Goal: Information Seeking & Learning: Learn about a topic

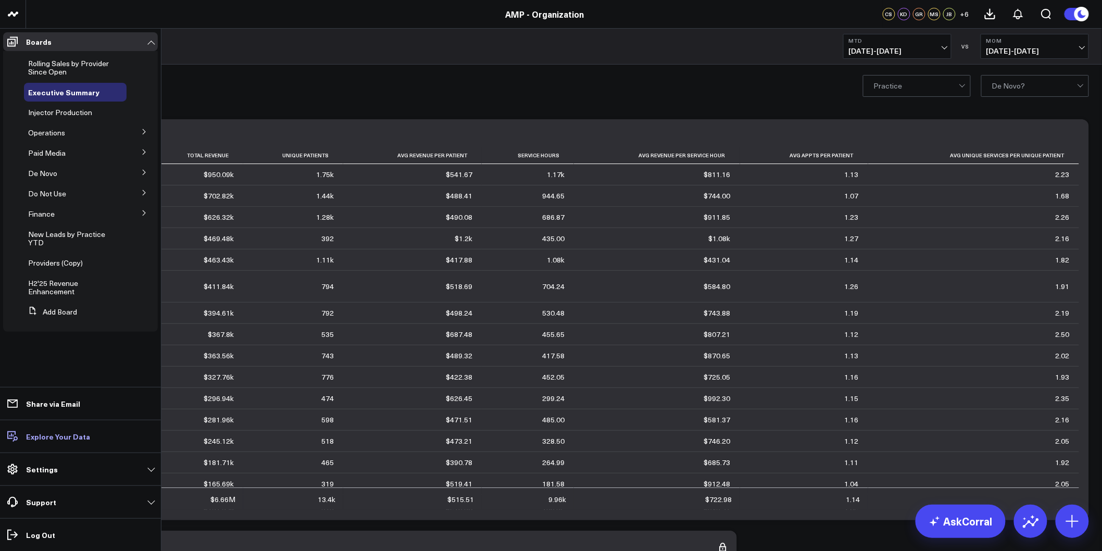
click at [53, 439] on p "Explore Your Data" at bounding box center [58, 436] width 64 height 8
click at [136, 132] on button at bounding box center [144, 131] width 27 height 16
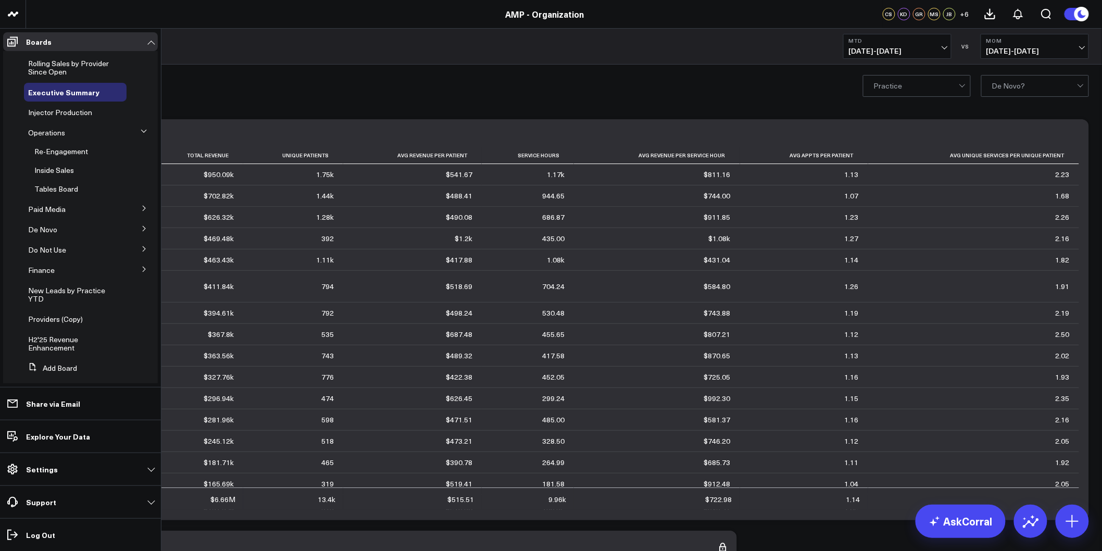
click at [141, 132] on icon at bounding box center [144, 131] width 6 height 6
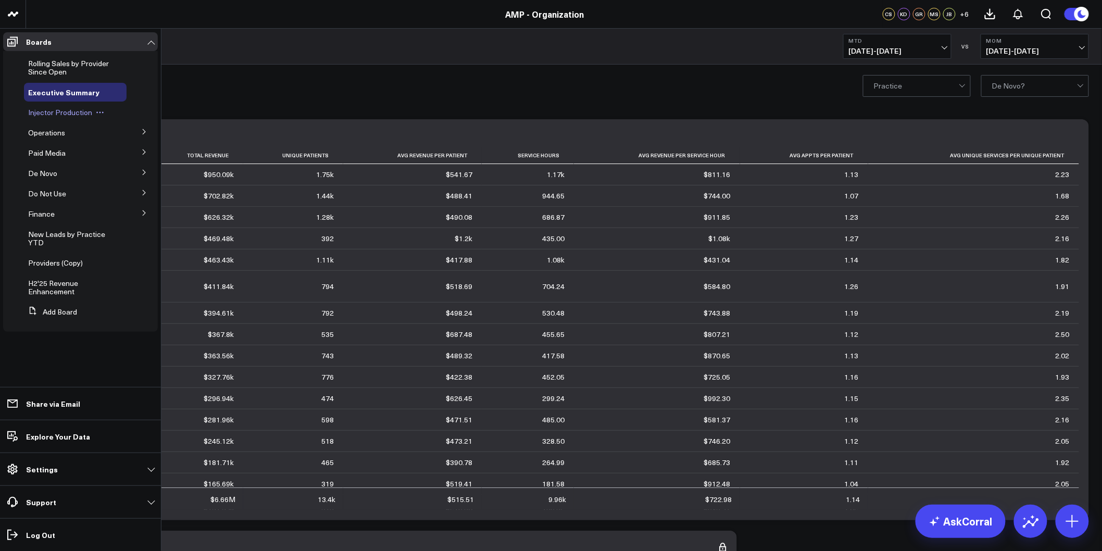
click at [79, 117] on span "Injector Production" at bounding box center [60, 112] width 64 height 10
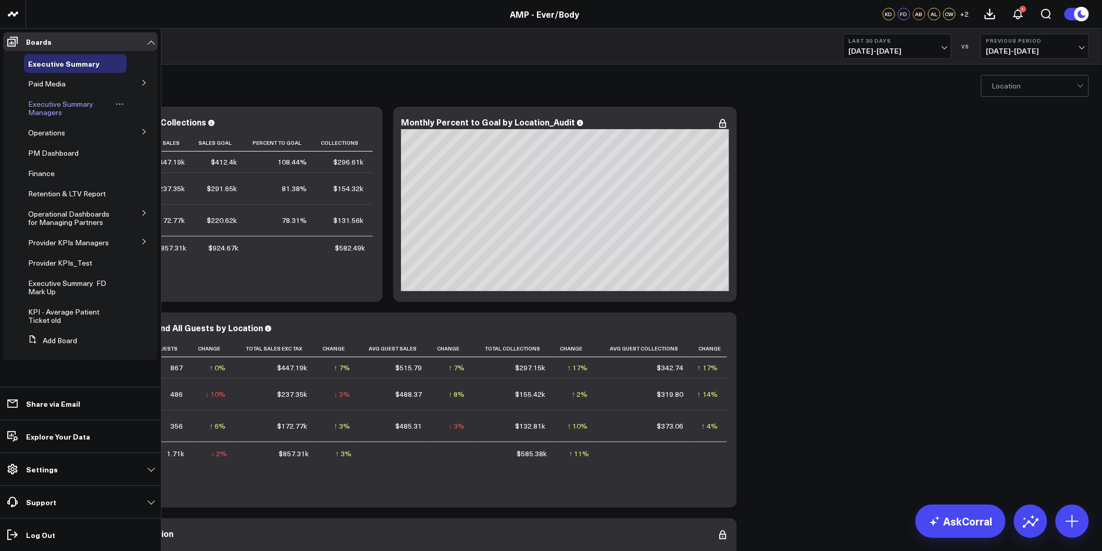
click at [46, 110] on span "Executive Summary Managers" at bounding box center [60, 108] width 65 height 18
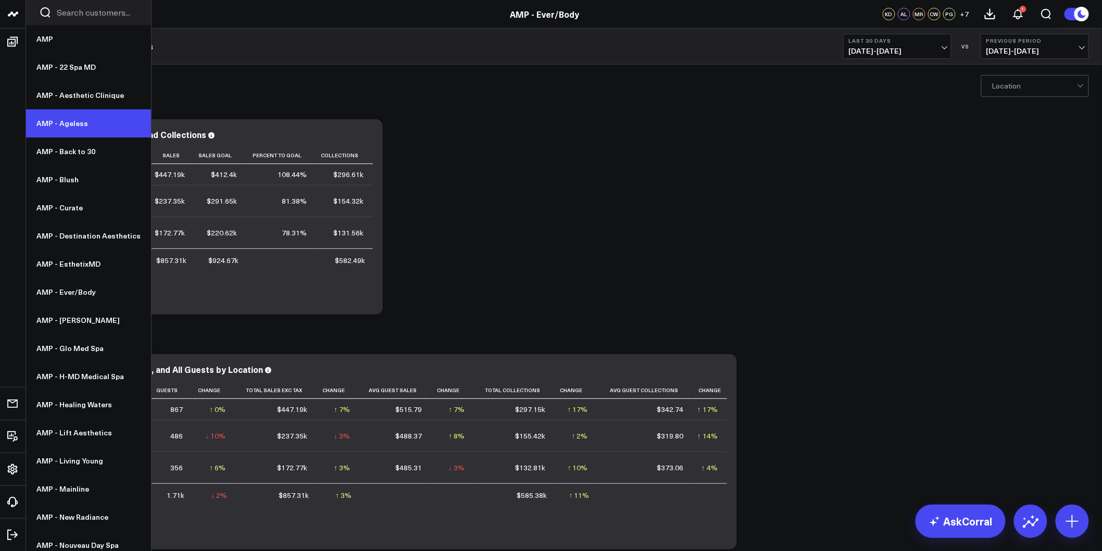
click at [71, 126] on link "AMP - Ageless" at bounding box center [88, 123] width 125 height 28
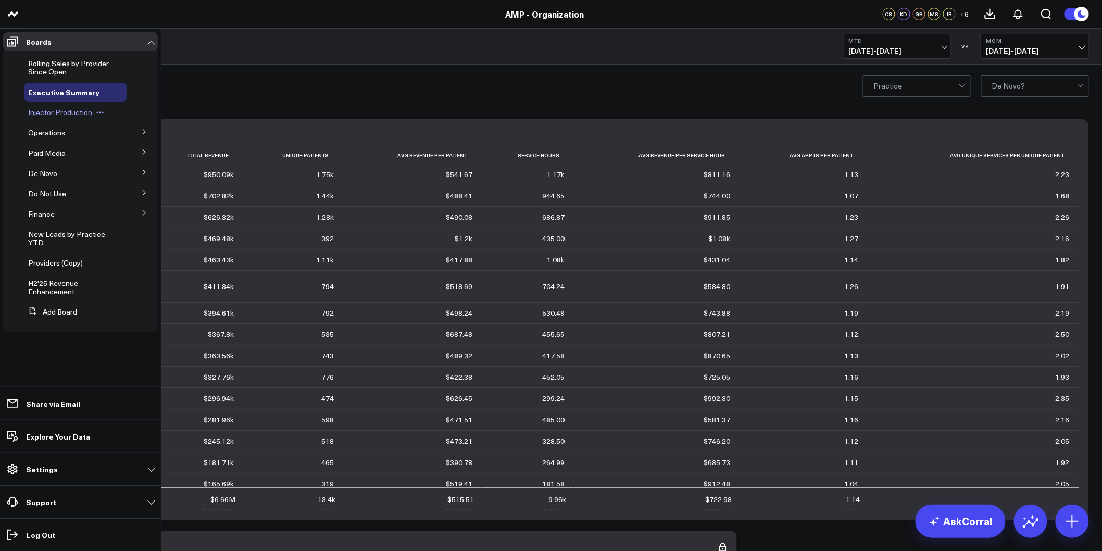
click at [45, 115] on span "Injector Production" at bounding box center [60, 112] width 64 height 10
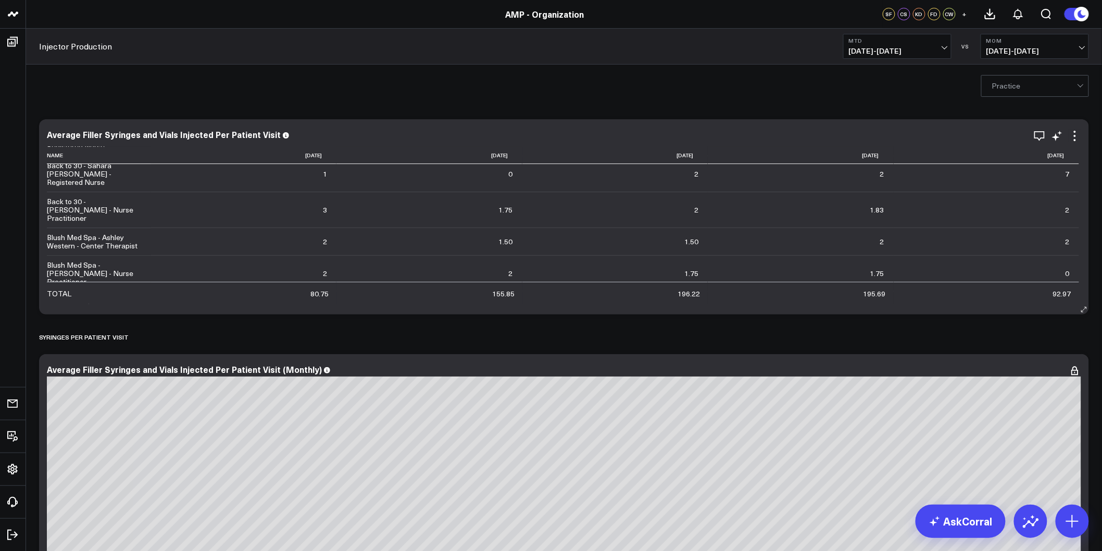
scroll to position [173, 0]
click at [69, 96] on div "Practice" at bounding box center [564, 86] width 1076 height 42
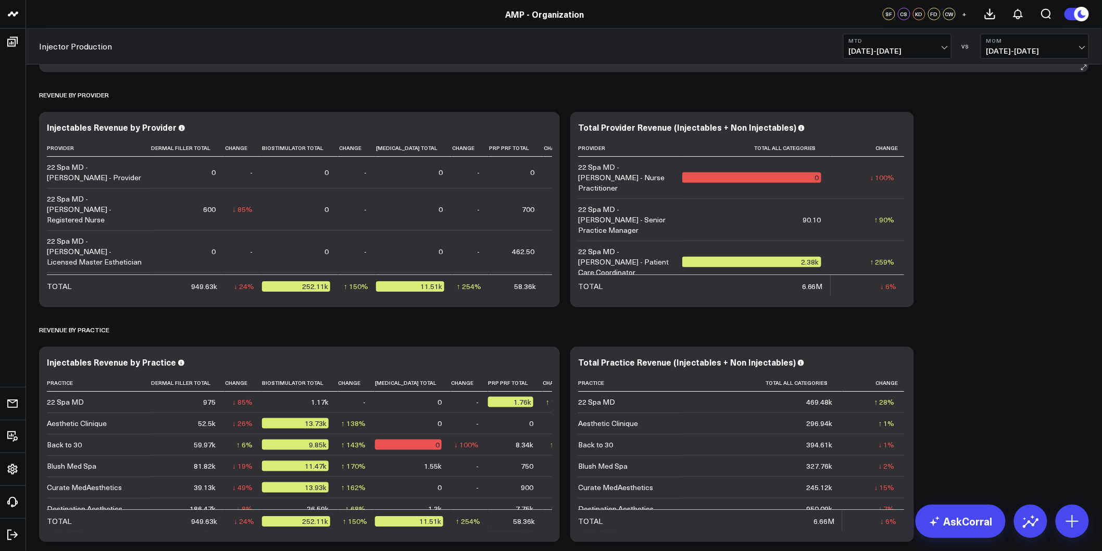
scroll to position [1968, 0]
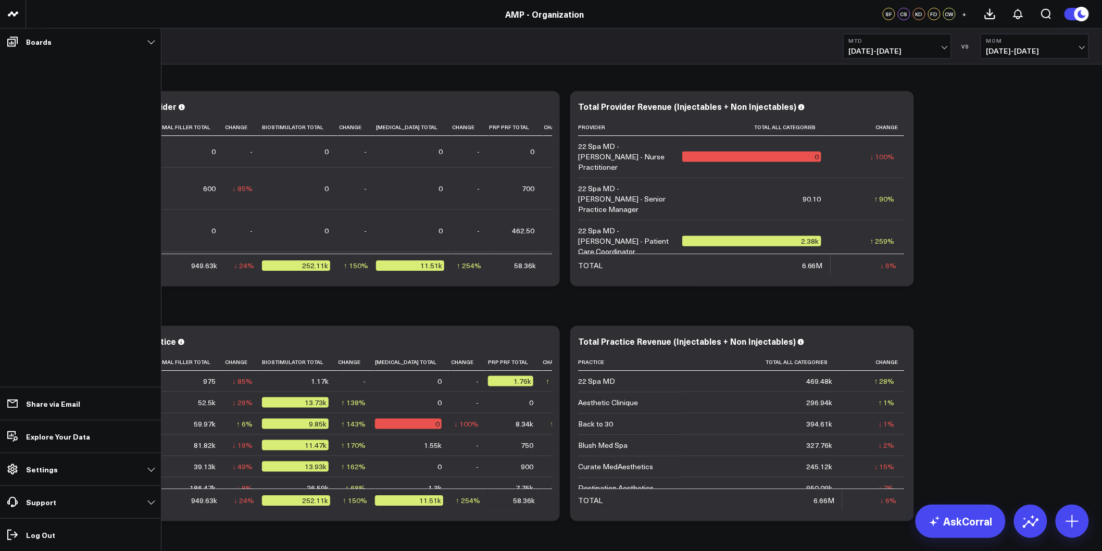
click at [82, 20] on header "AMP AMP - 22 Spa MD AMP - Aesthetic Clinique AMP - Ageless AMP - Back to 30 AMP…" at bounding box center [551, 14] width 1102 height 29
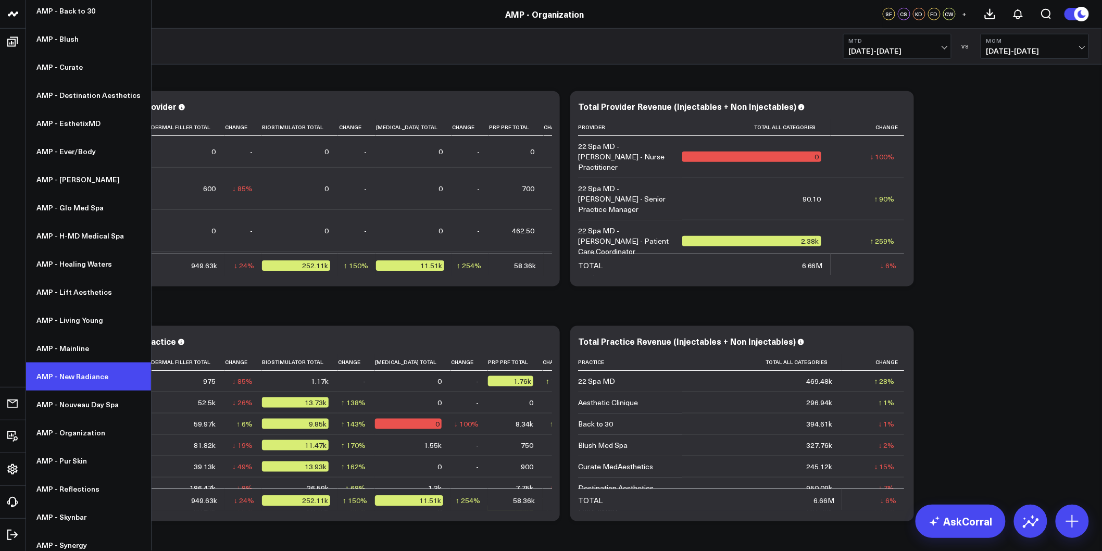
scroll to position [148, 0]
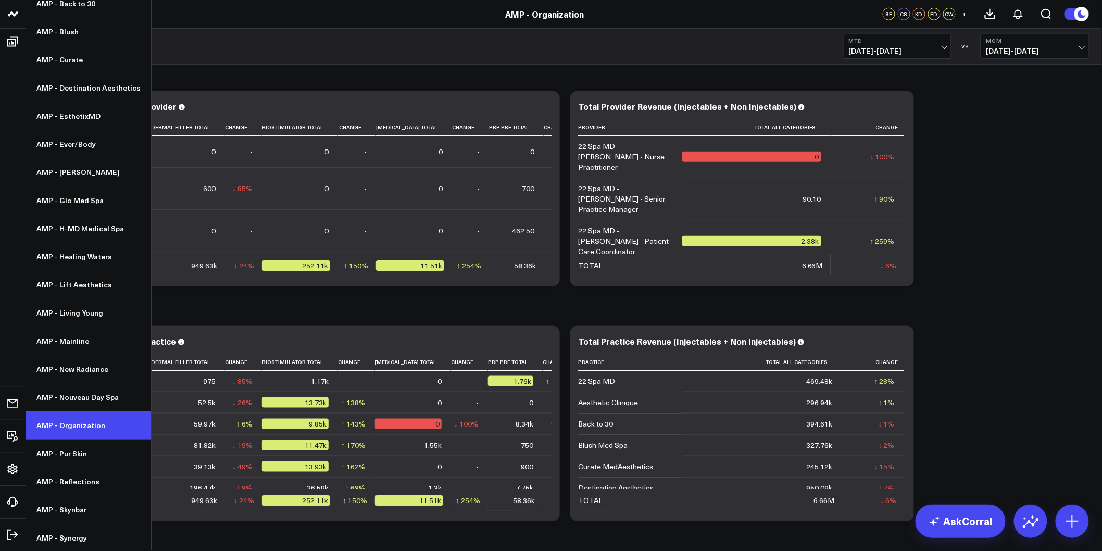
click at [73, 419] on link "AMP - Organization" at bounding box center [88, 426] width 125 height 28
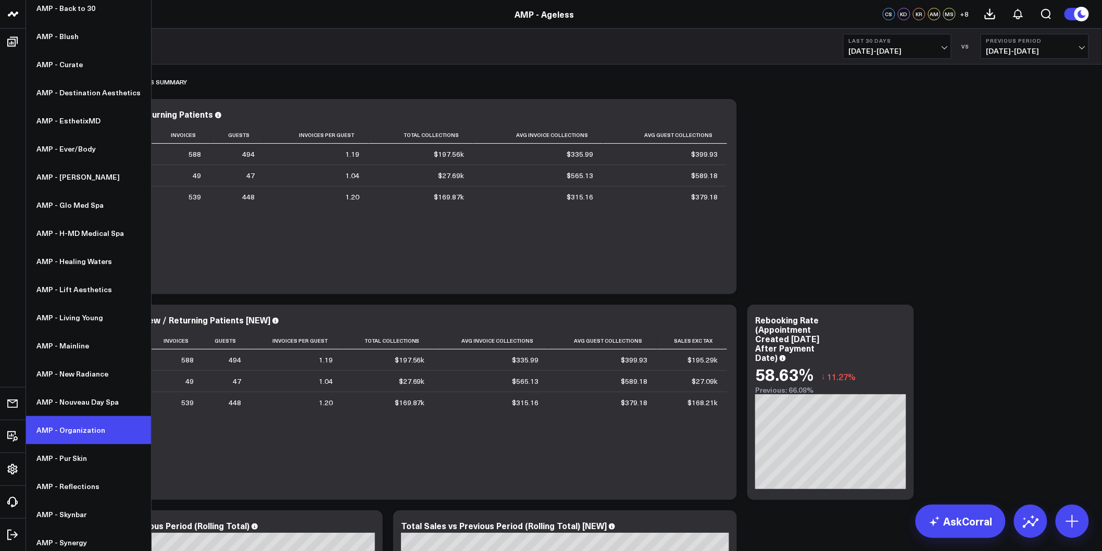
scroll to position [148, 0]
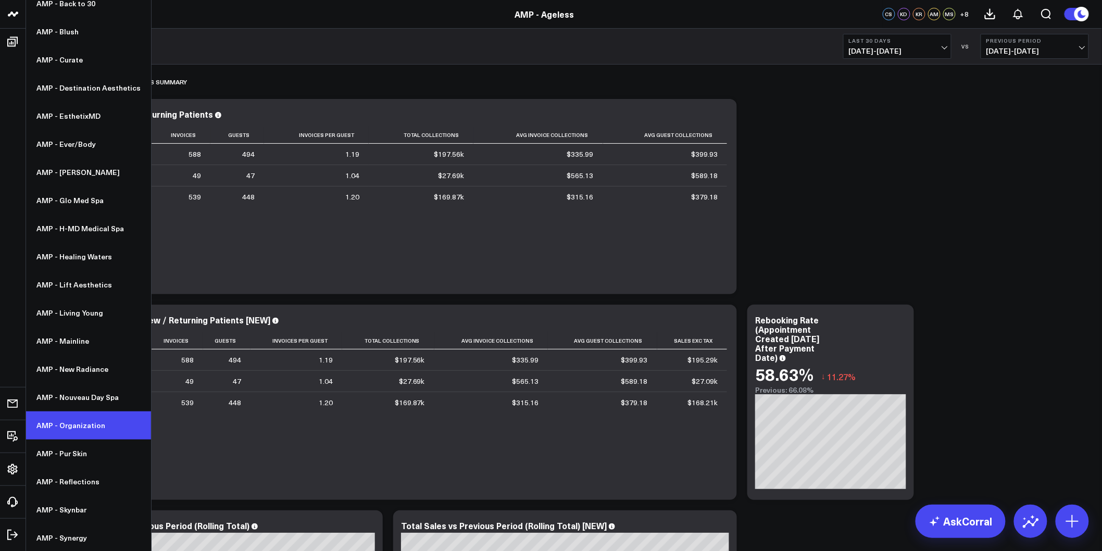
click at [84, 425] on link "AMP - Organization" at bounding box center [88, 426] width 125 height 28
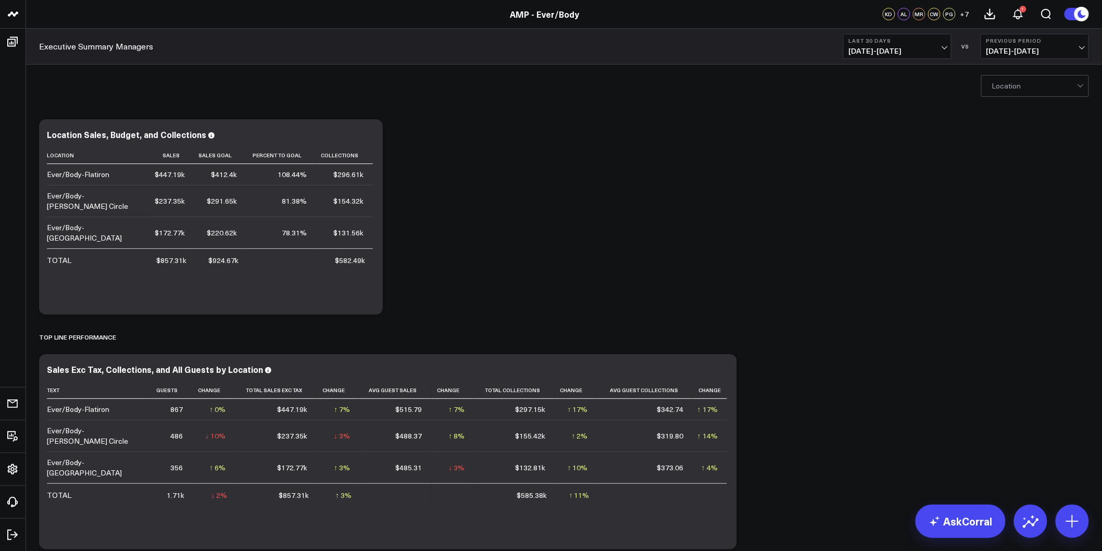
drag, startPoint x: 839, startPoint y: 326, endPoint x: 691, endPoint y: 84, distance: 283.4
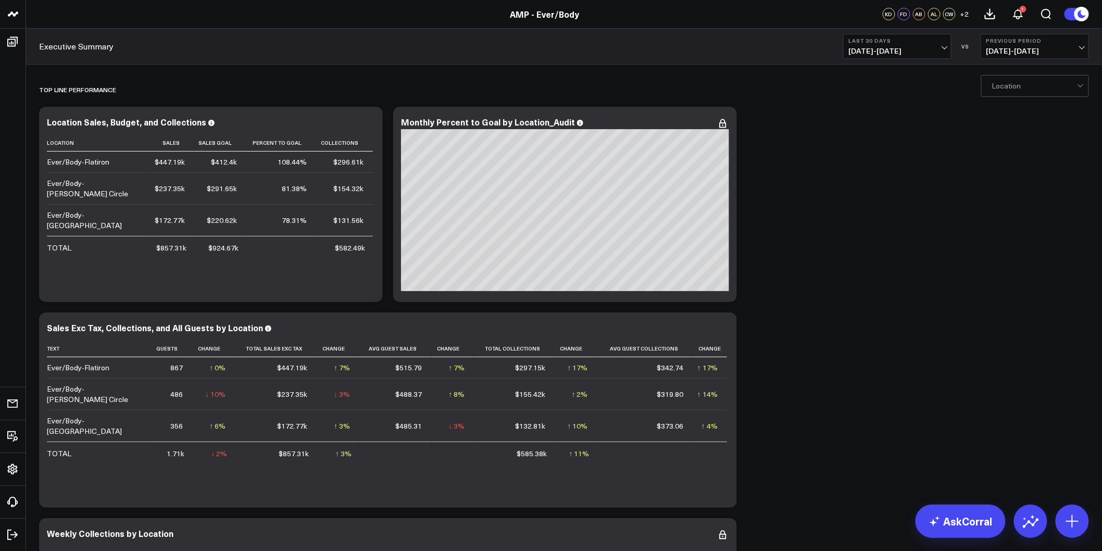
click at [909, 45] on button "Last 30 Days [DATE] - [DATE]" at bounding box center [897, 46] width 108 height 25
click at [881, 277] on link "MTD" at bounding box center [897, 272] width 107 height 20
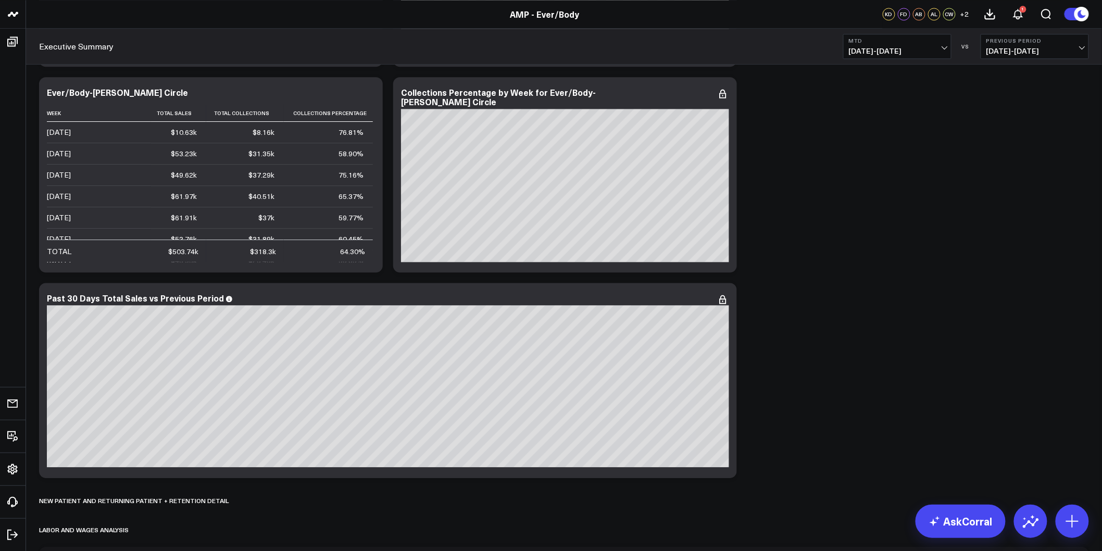
scroll to position [1042, 0]
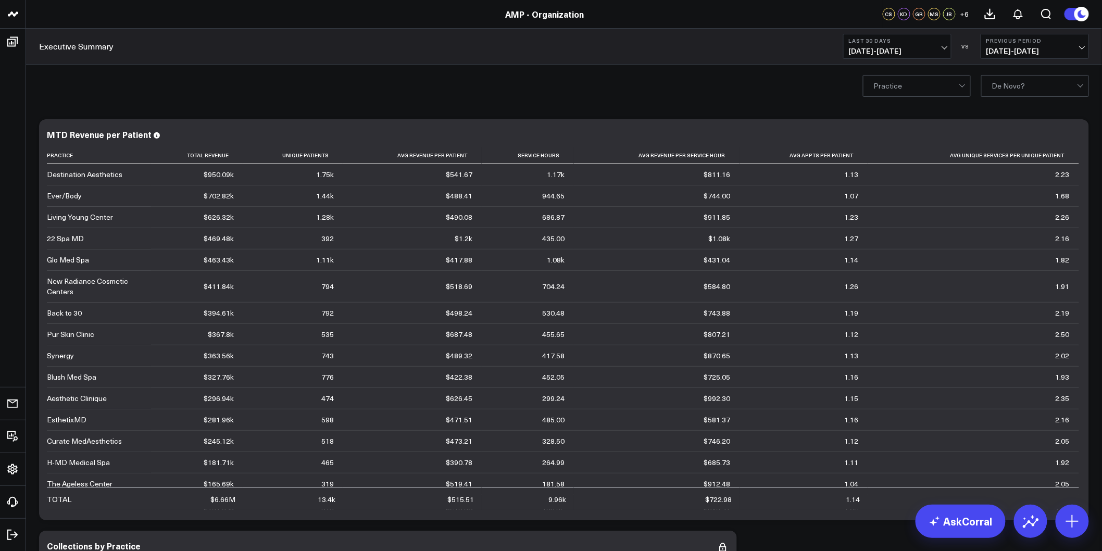
click at [342, 74] on div "Practice De Novo?" at bounding box center [564, 86] width 1076 height 42
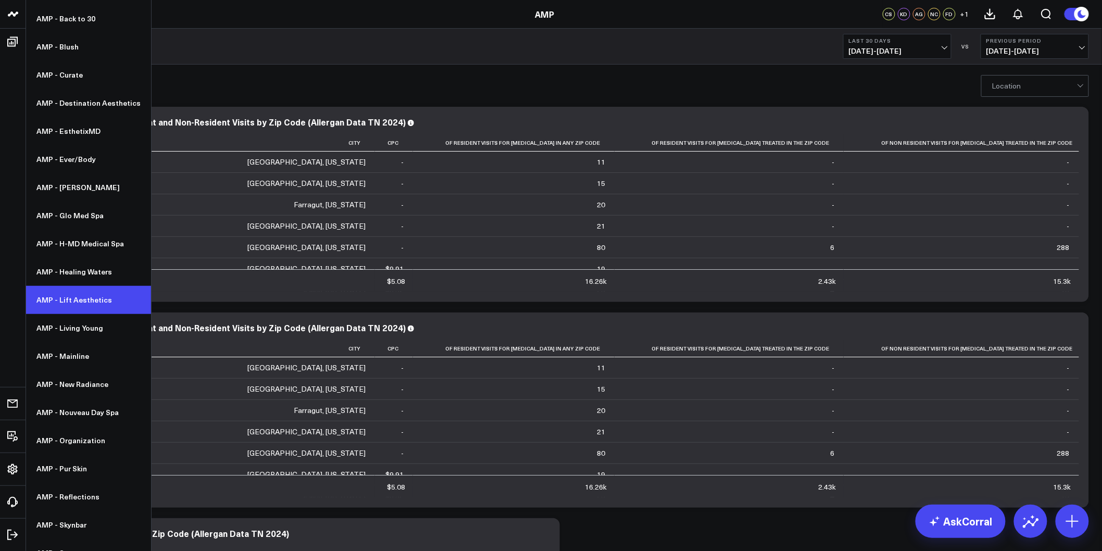
scroll to position [148, 0]
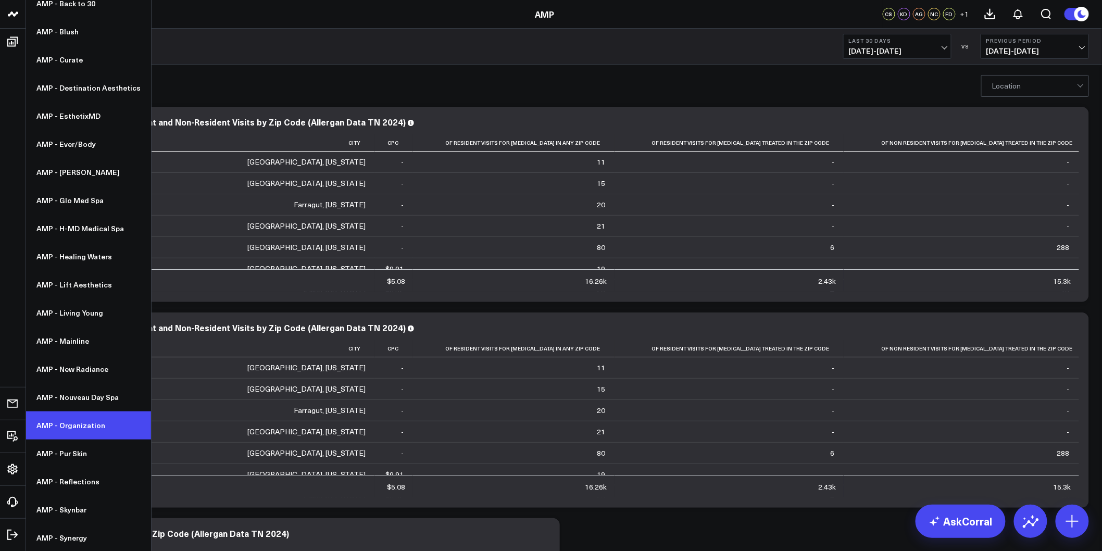
click at [74, 419] on link "AMP - Organization" at bounding box center [88, 426] width 125 height 28
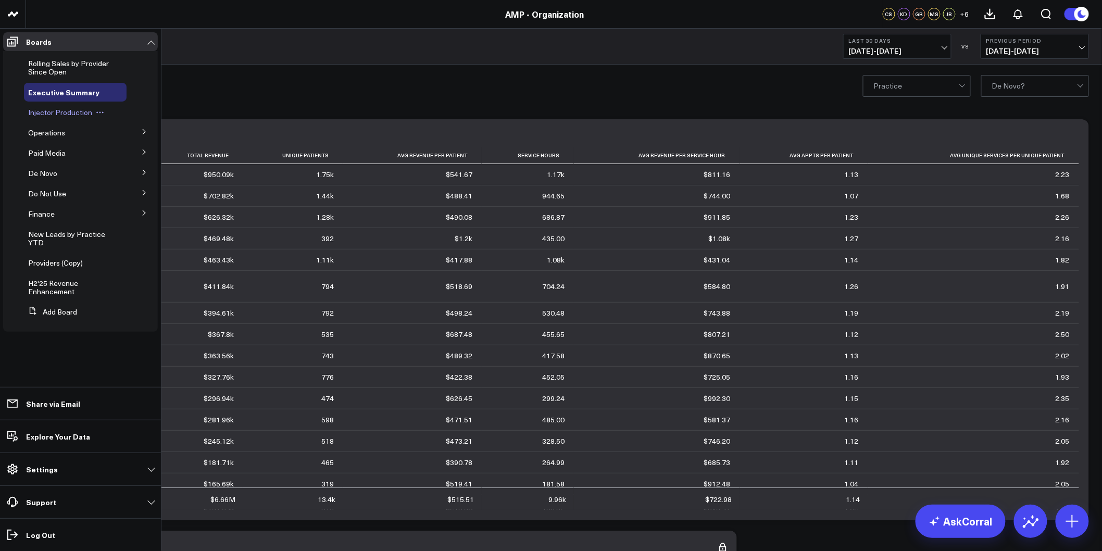
click at [61, 108] on span "Injector Production" at bounding box center [60, 112] width 64 height 10
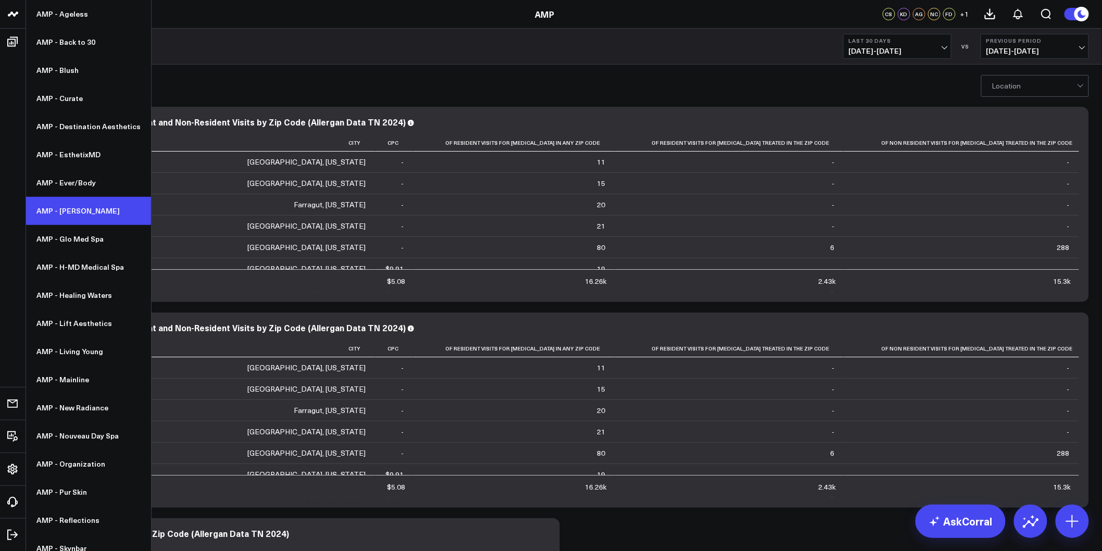
scroll to position [116, 0]
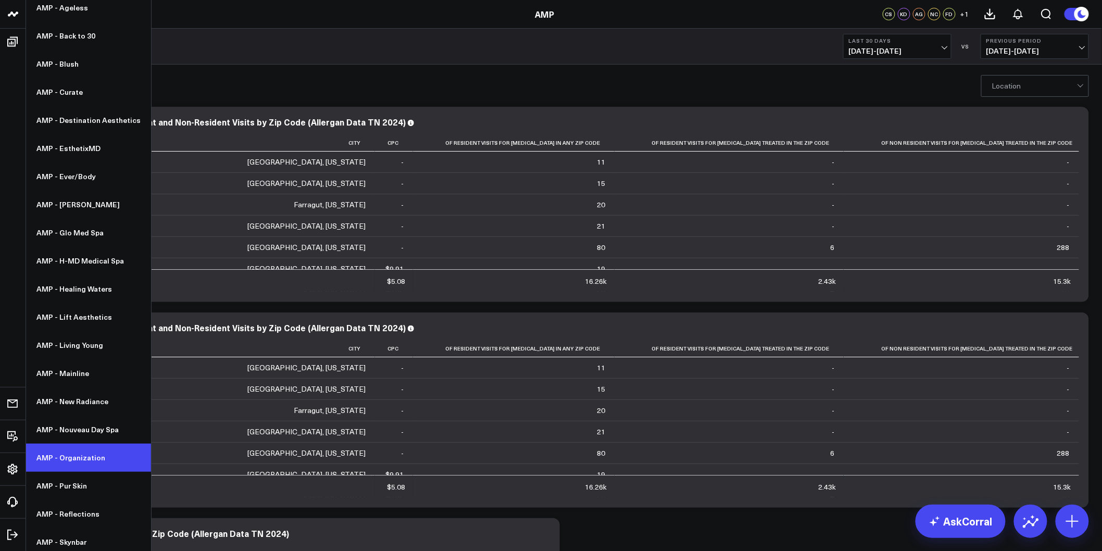
click at [71, 453] on link "AMP - Organization" at bounding box center [88, 458] width 125 height 28
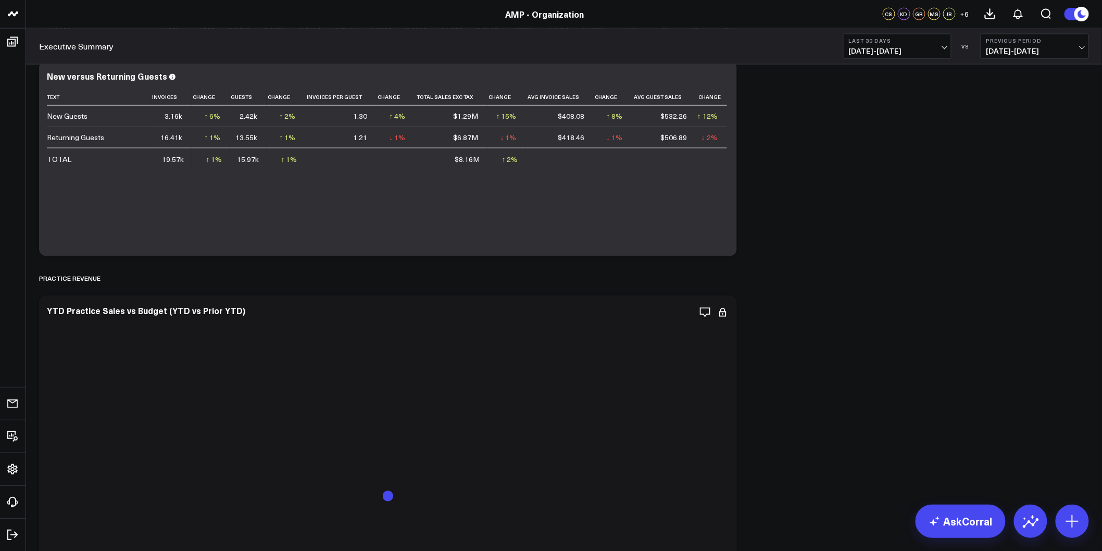
scroll to position [694, 0]
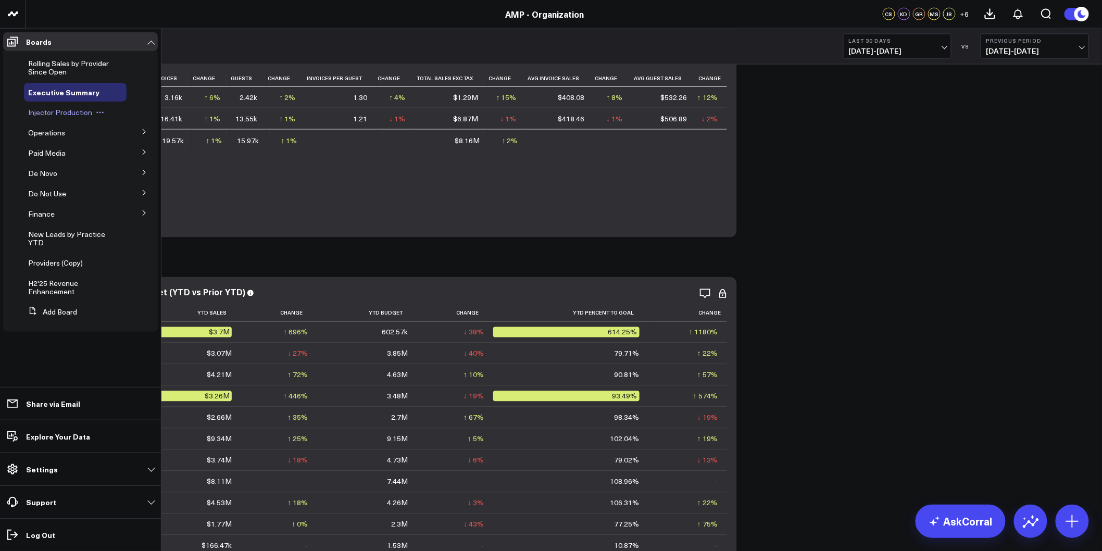
click at [52, 118] on div "Injector Production" at bounding box center [75, 112] width 103 height 19
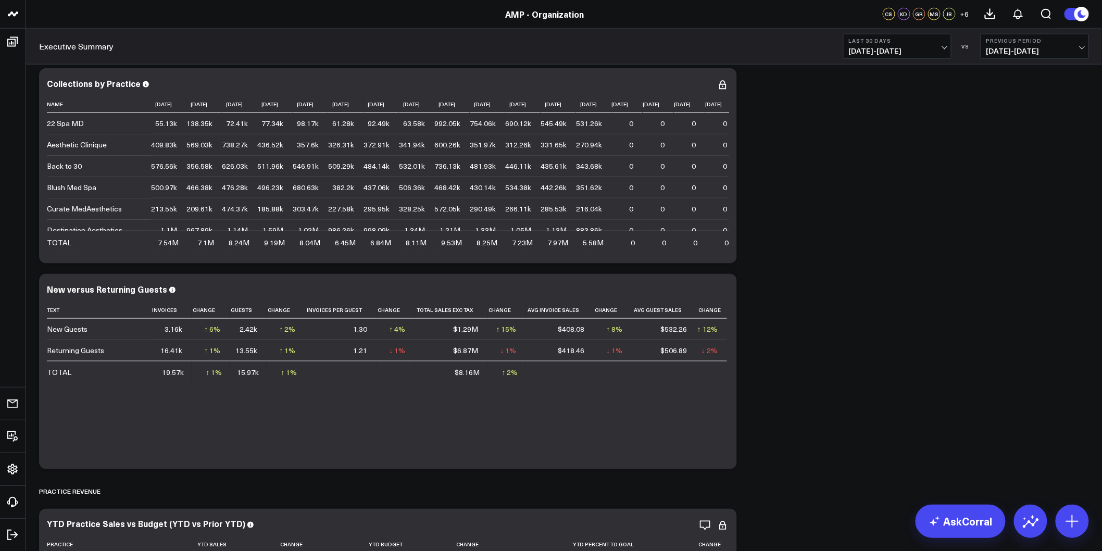
scroll to position [231, 0]
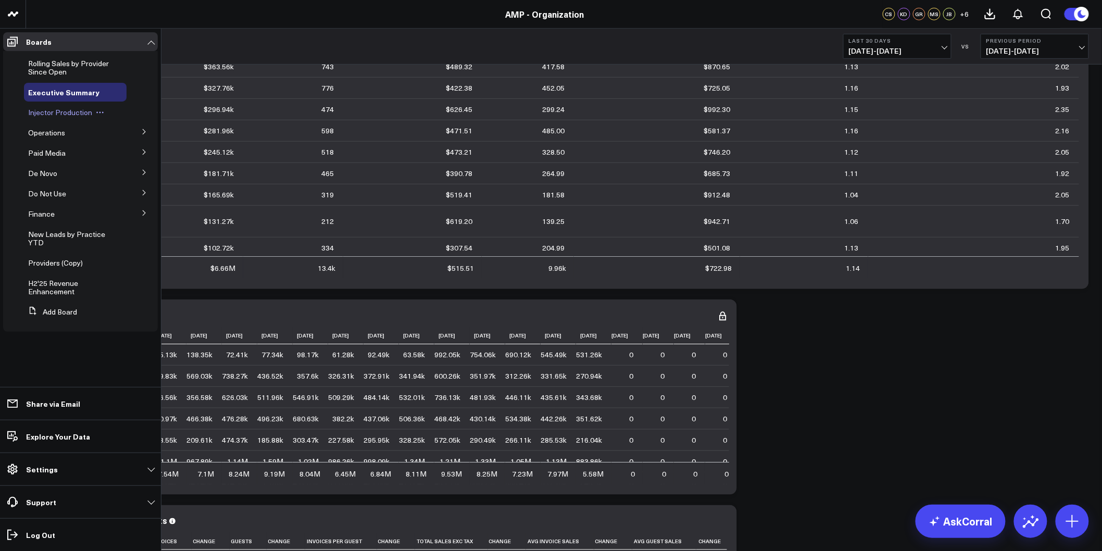
click at [51, 114] on span "Injector Production" at bounding box center [60, 112] width 64 height 10
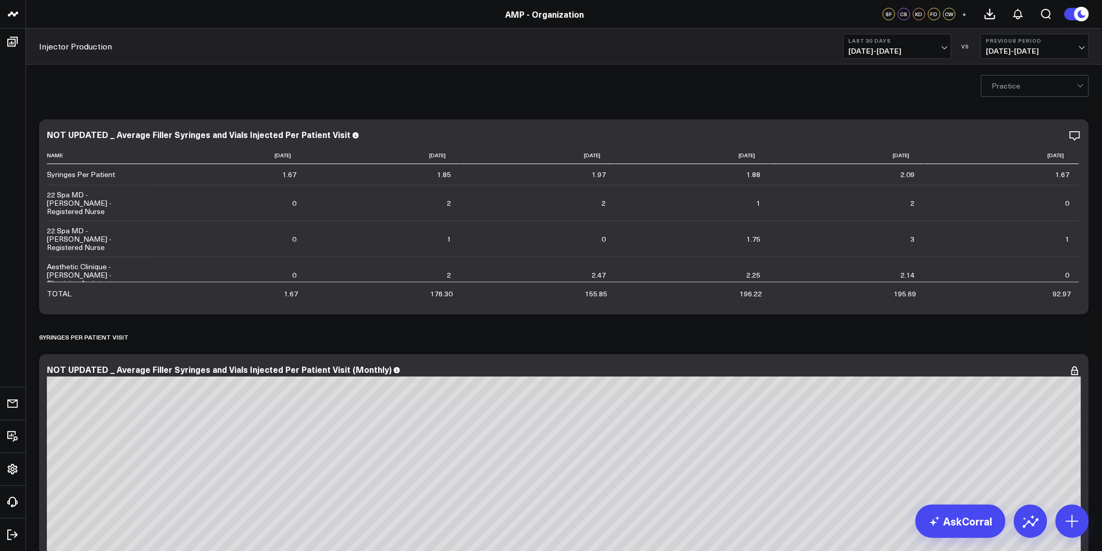
click at [936, 53] on span "[DATE] - [DATE]" at bounding box center [897, 51] width 97 height 8
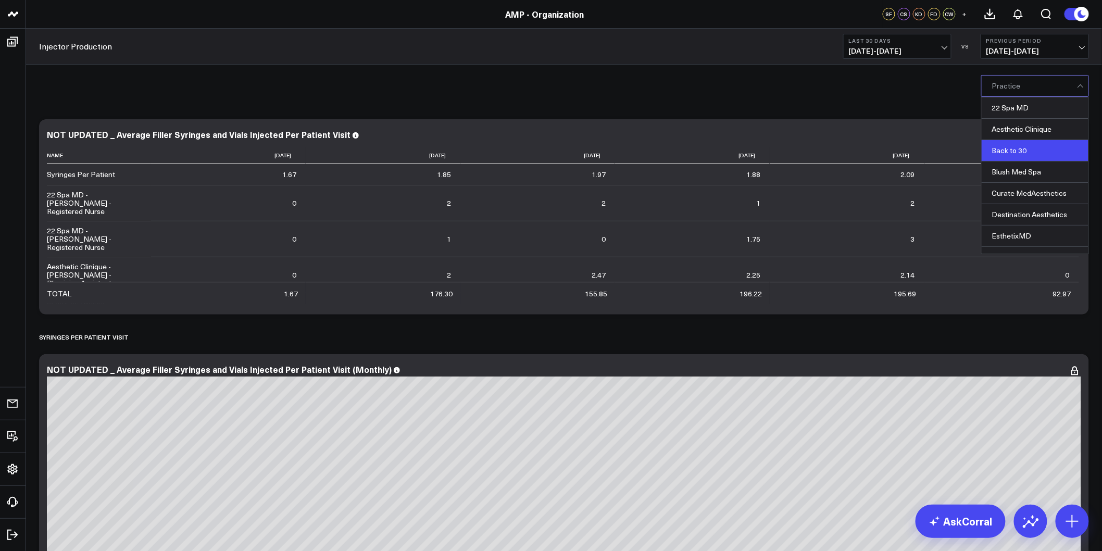
click at [1028, 158] on div "Back to 30" at bounding box center [1035, 150] width 107 height 21
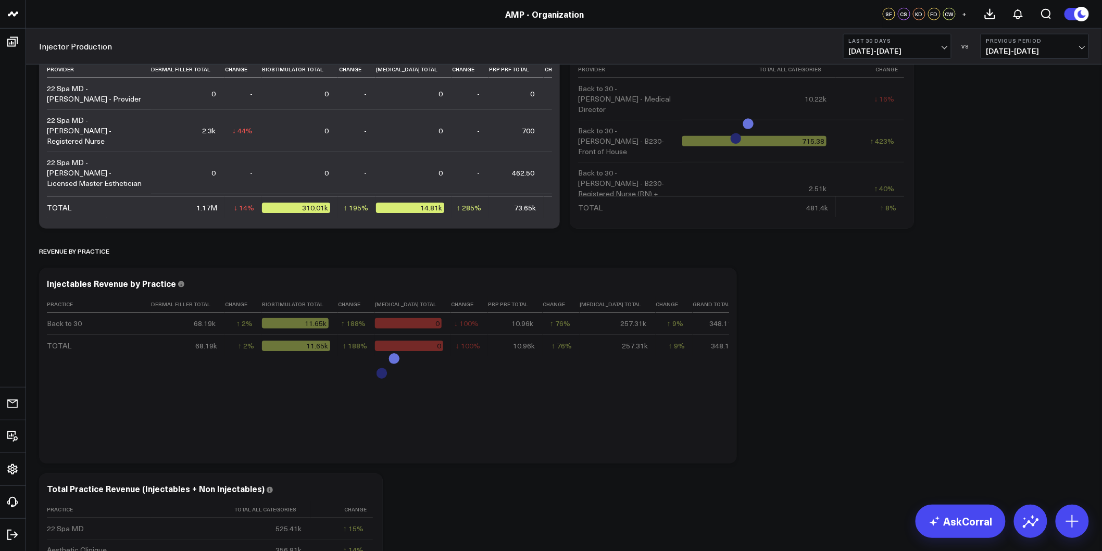
scroll to position [1833, 0]
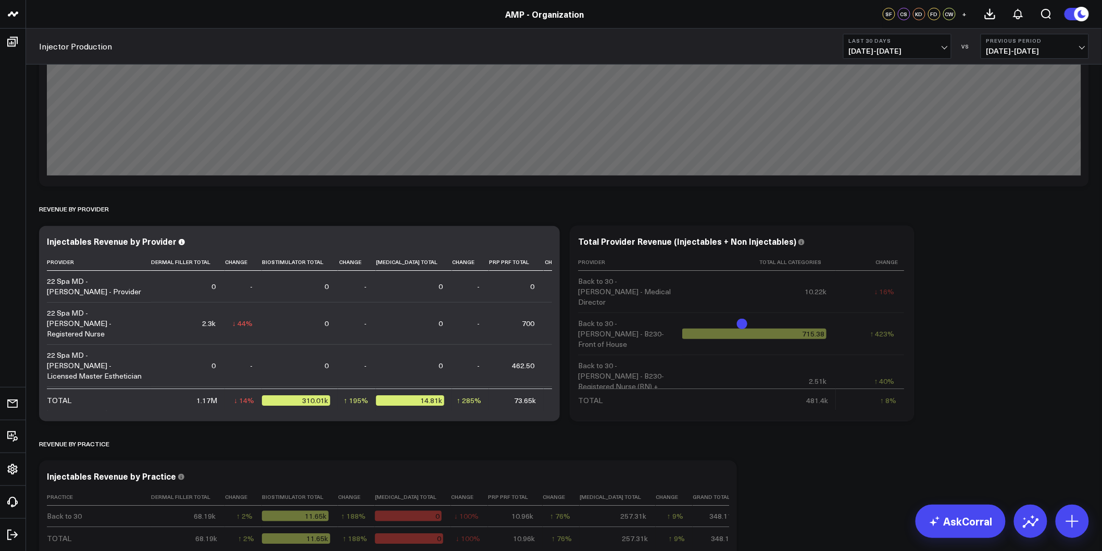
drag, startPoint x: 995, startPoint y: 397, endPoint x: 938, endPoint y: 140, distance: 264.3
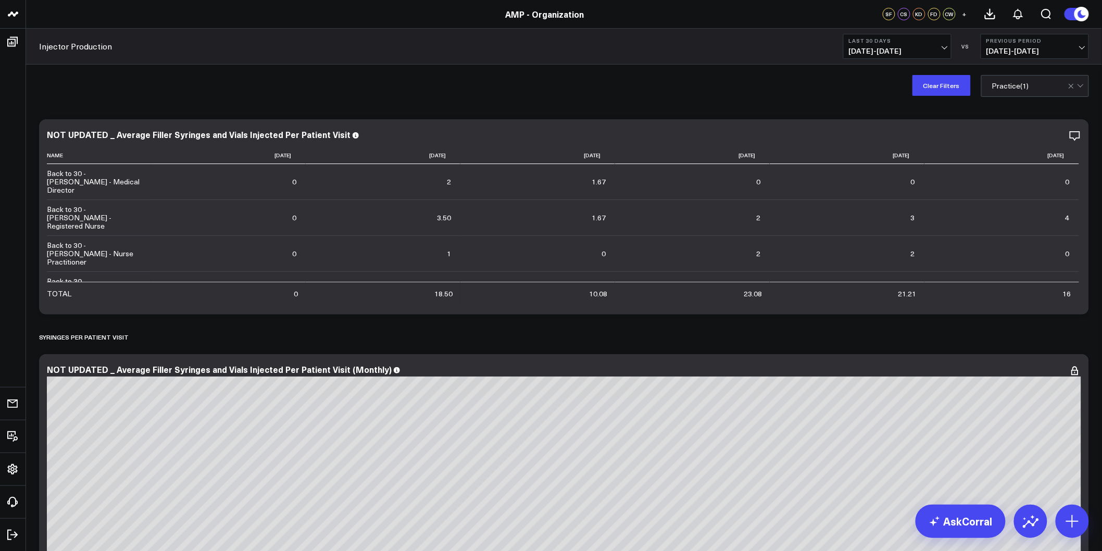
click at [929, 42] on b "Last 30 Days" at bounding box center [897, 41] width 97 height 6
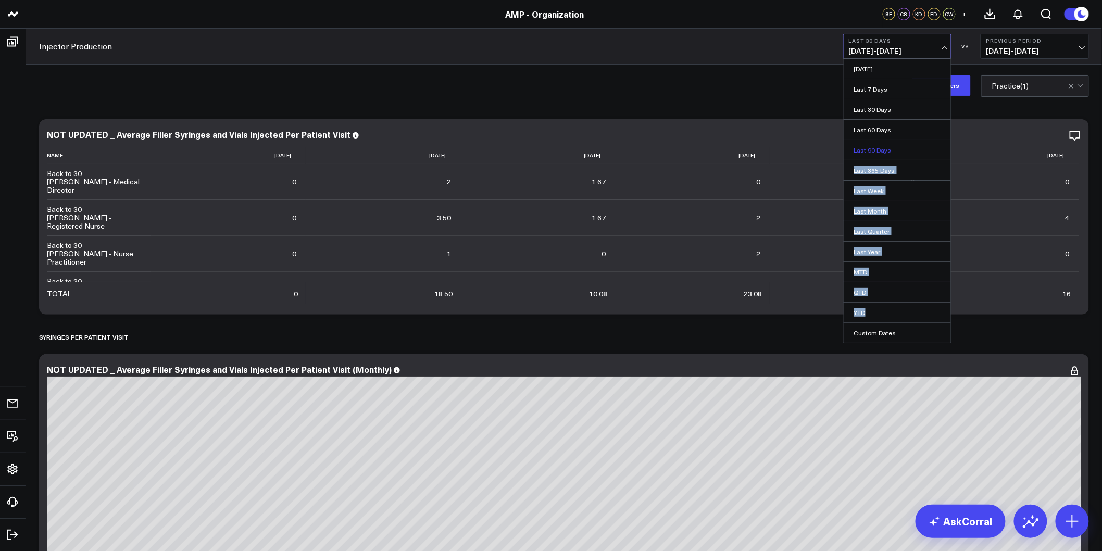
drag, startPoint x: 870, startPoint y: 312, endPoint x: 889, endPoint y: 152, distance: 160.5
click at [889, 152] on ul "Yesterday Last 7 Days Last 30 Days Last 60 Days Last 90 Days Last 365 Days Last…" at bounding box center [897, 200] width 108 height 285
click at [889, 152] on link "Last 90 Days" at bounding box center [897, 150] width 107 height 20
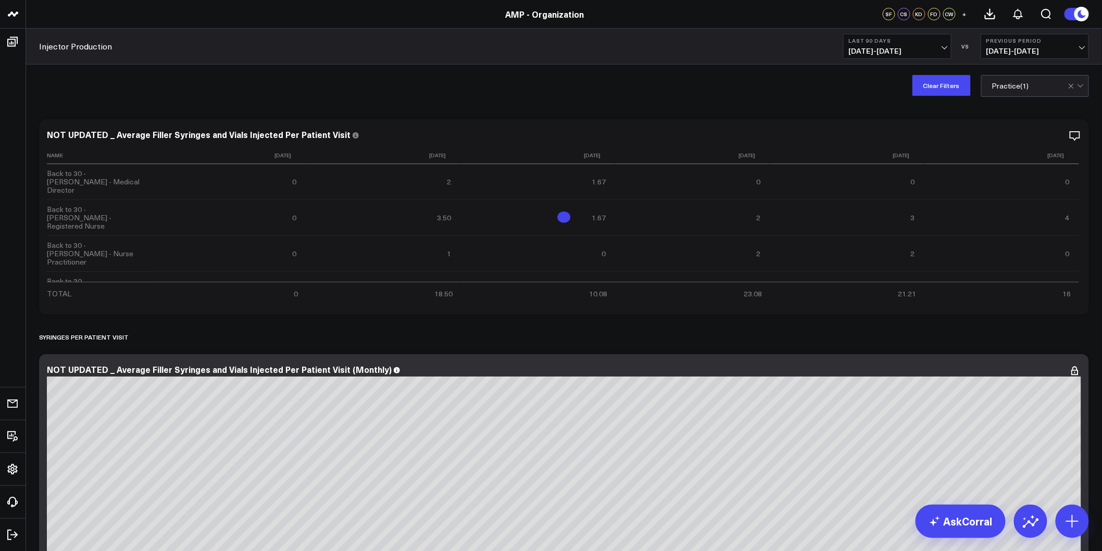
click at [767, 103] on div "Clear Filters option Back to 30, selected. Practice ( 1 )" at bounding box center [564, 86] width 1076 height 42
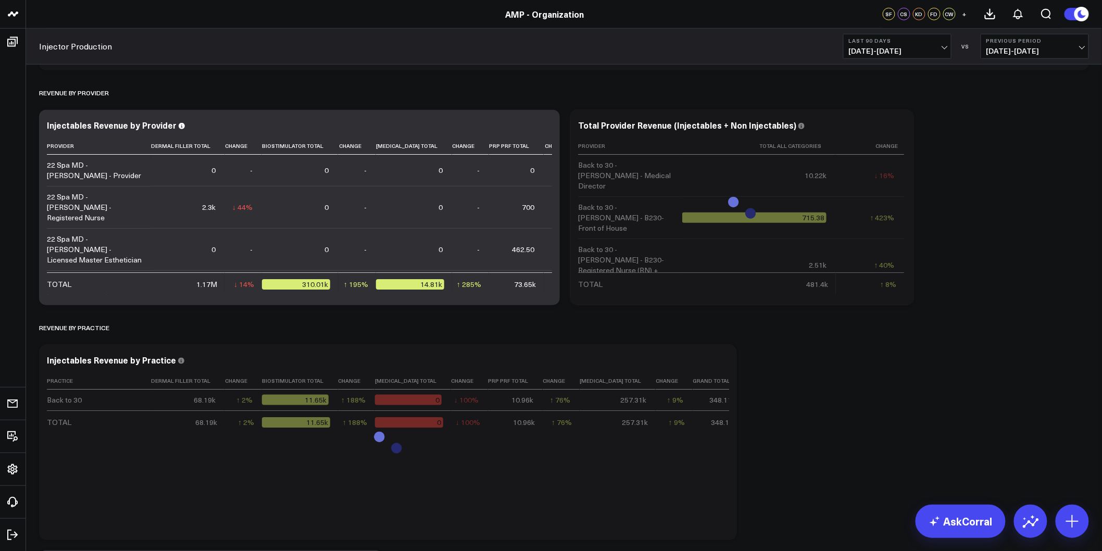
drag, startPoint x: 767, startPoint y: 103, endPoint x: 752, endPoint y: 190, distance: 88.7
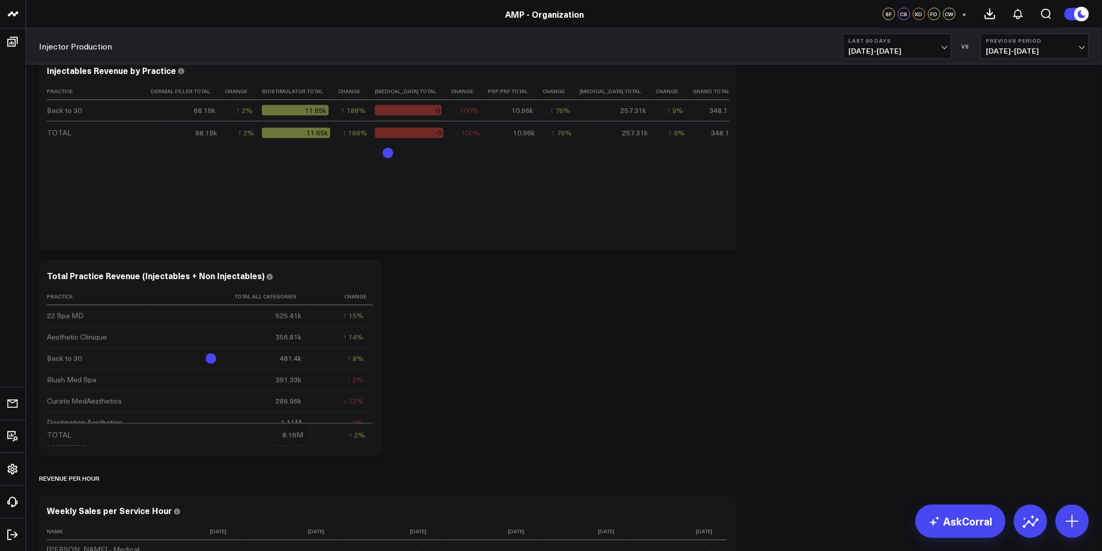
scroll to position [2196, 0]
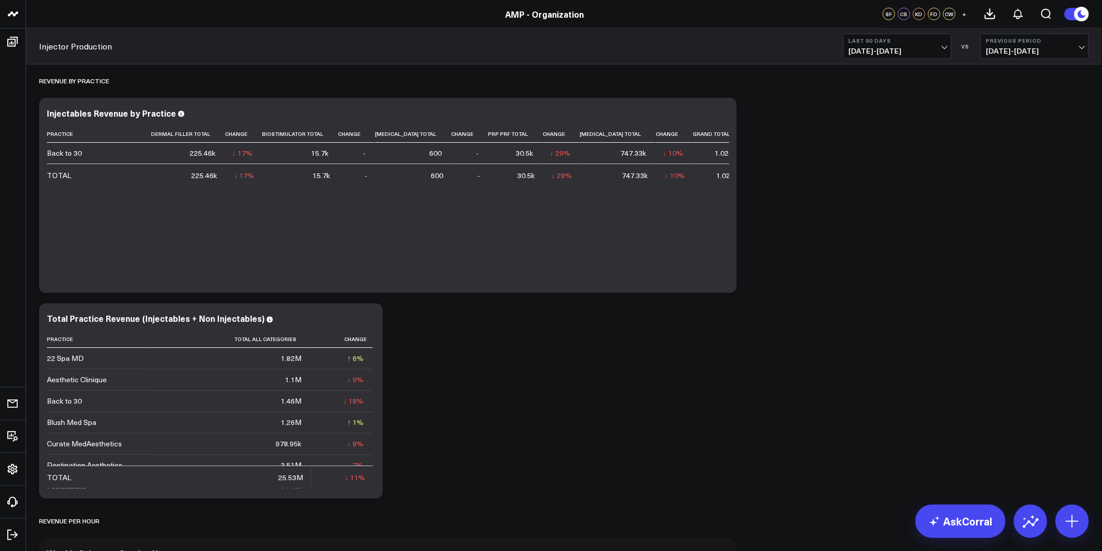
click at [900, 272] on div "Modify via AI Copy link to widget Ask support Remove Create linked copy Rolling…" at bounding box center [564, 283] width 1061 height 4731
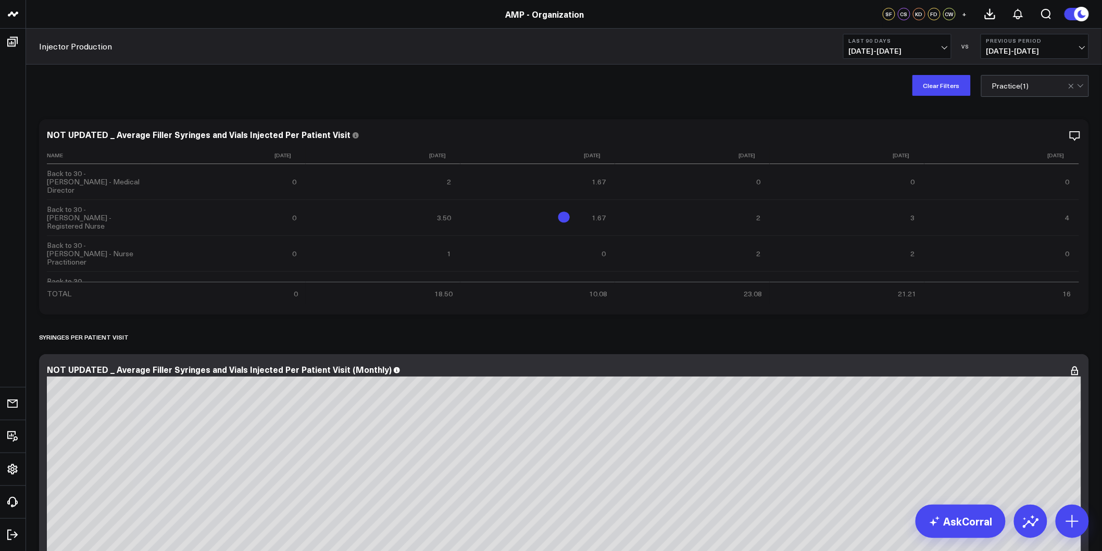
drag, startPoint x: 921, startPoint y: 391, endPoint x: 907, endPoint y: 166, distance: 226.0
click at [940, 84] on button "Clear Filters" at bounding box center [942, 85] width 58 height 21
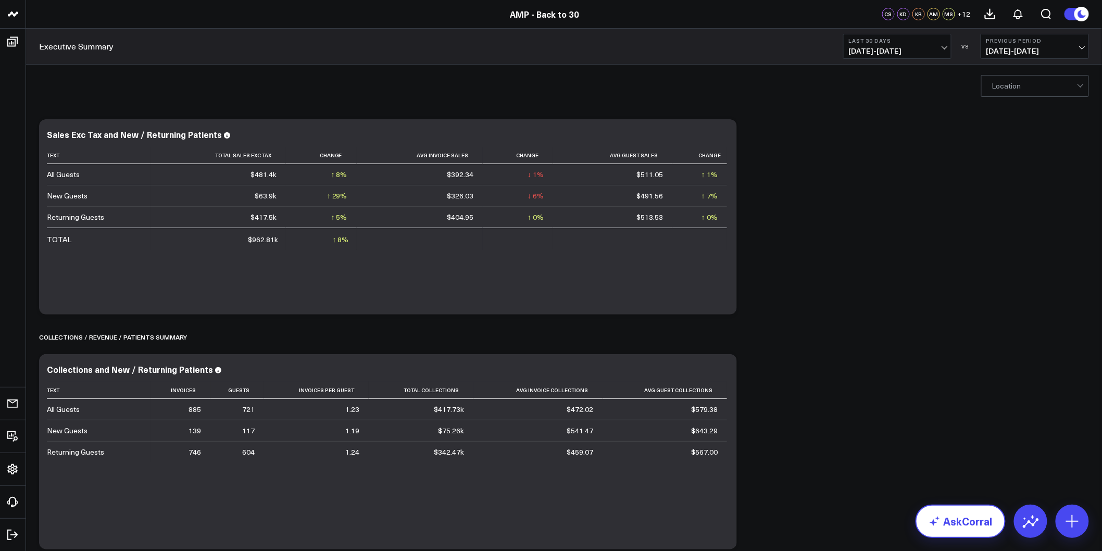
click at [983, 529] on link "AskCorral" at bounding box center [961, 521] width 90 height 33
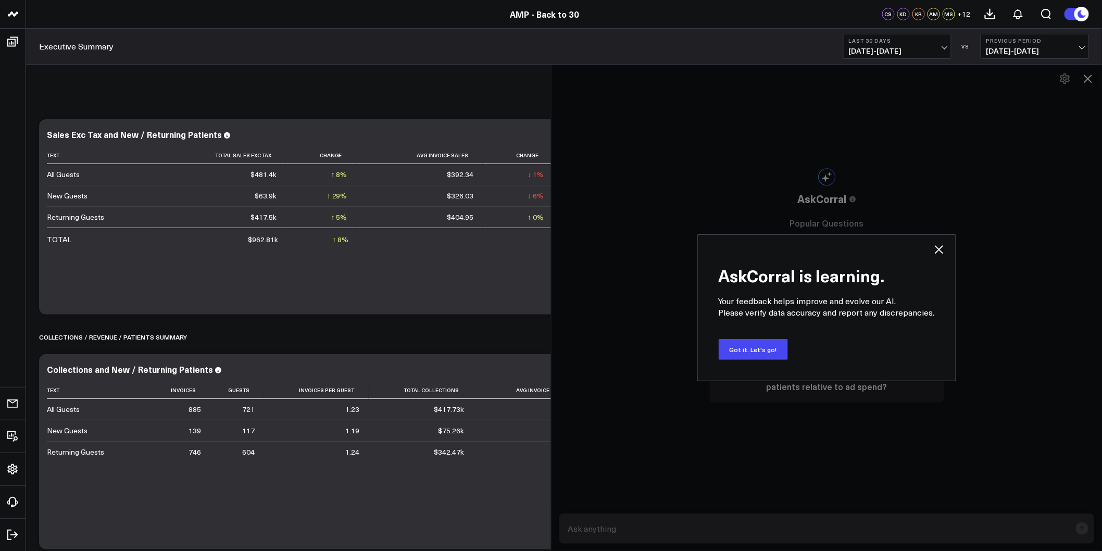
drag, startPoint x: 759, startPoint y: 348, endPoint x: 743, endPoint y: 368, distance: 25.2
click at [759, 350] on button "Got it. Let's go!" at bounding box center [753, 349] width 69 height 21
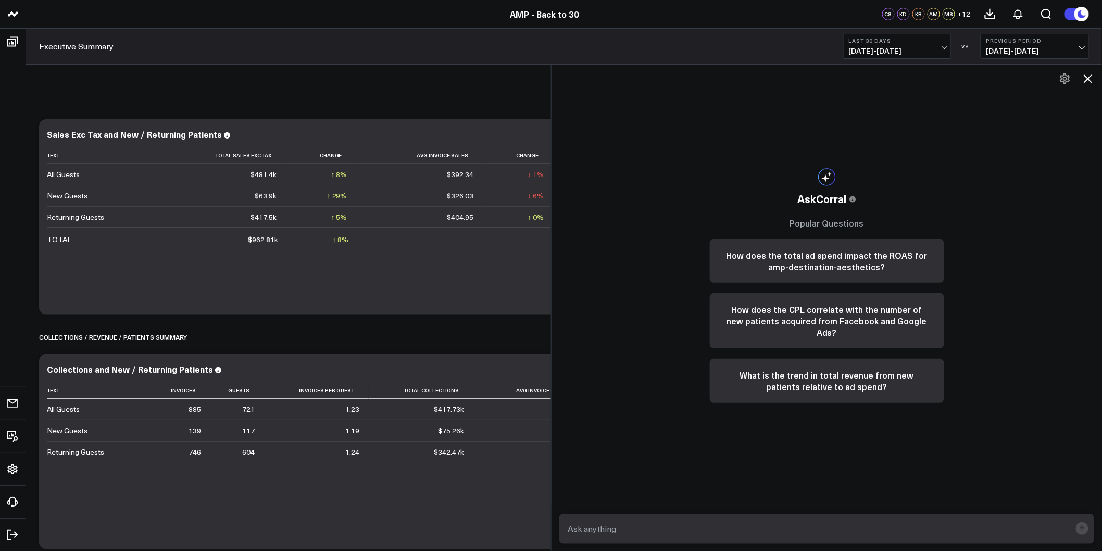
click at [592, 538] on textarea at bounding box center [818, 528] width 506 height 19
type textarea "Calculate the weekly sales of "Dermal Fillers" by provider since 1/1/2025"
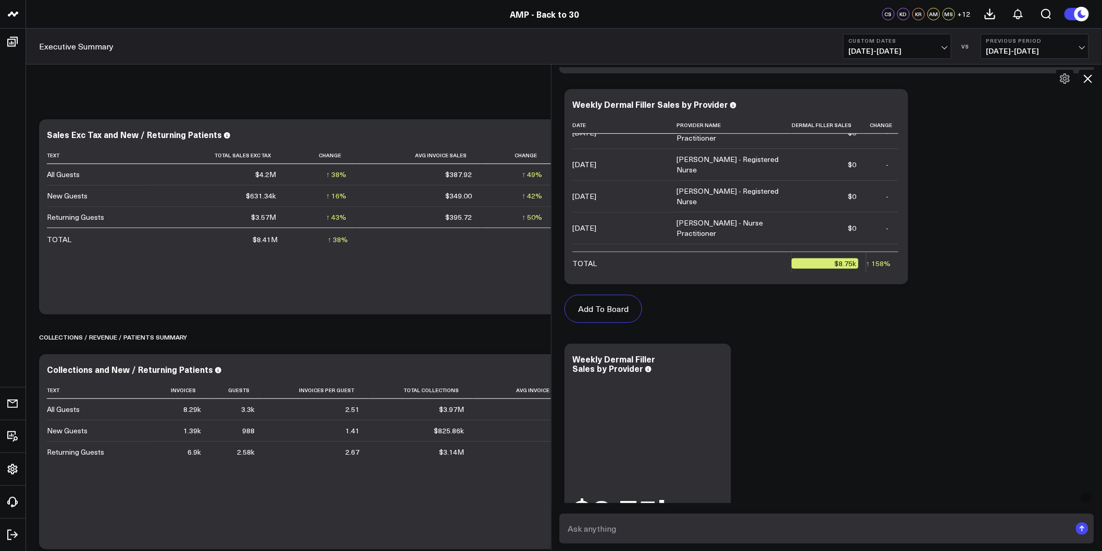
scroll to position [2084, 0]
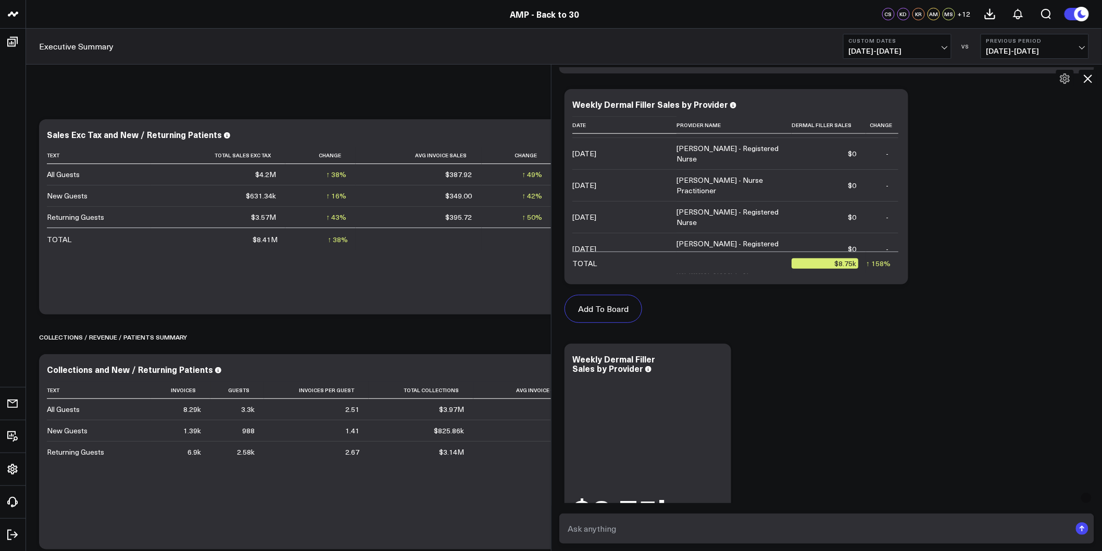
click at [1092, 80] on icon at bounding box center [1088, 78] width 13 height 13
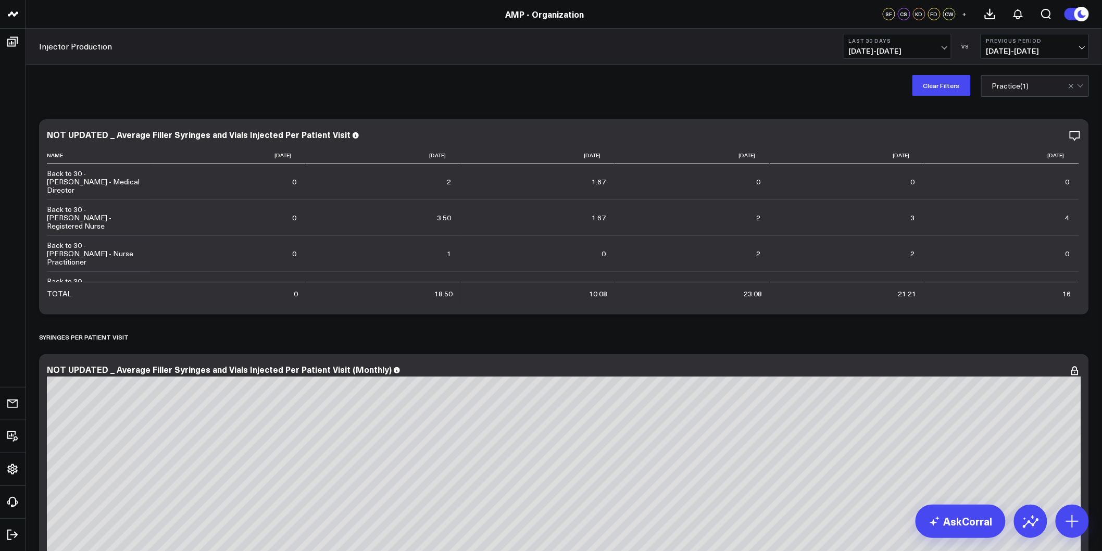
click at [938, 51] on span "[DATE] - [DATE]" at bounding box center [897, 51] width 97 height 8
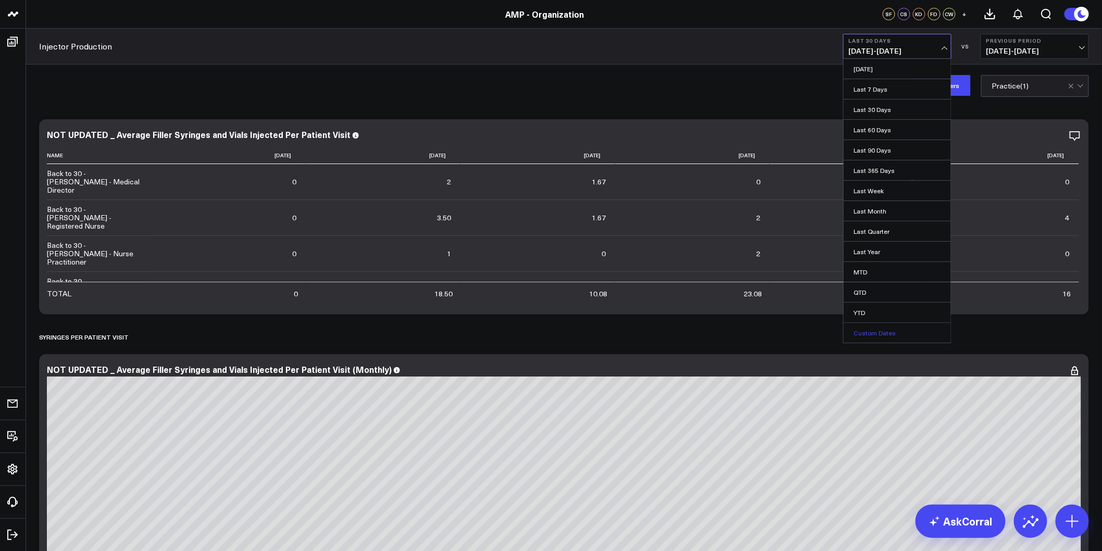
click at [896, 332] on link "Custom Dates" at bounding box center [897, 333] width 107 height 20
select select "7"
select select "2025"
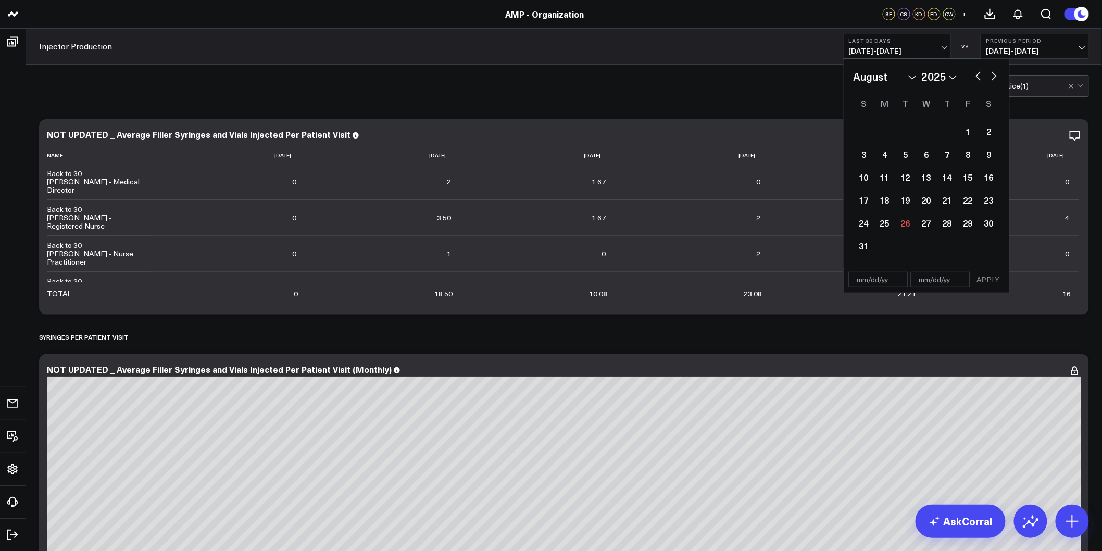
click at [976, 73] on button "button" at bounding box center [979, 75] width 10 height 13
select select "5"
select select "2025"
click at [976, 73] on button "button" at bounding box center [979, 75] width 10 height 13
select select "4"
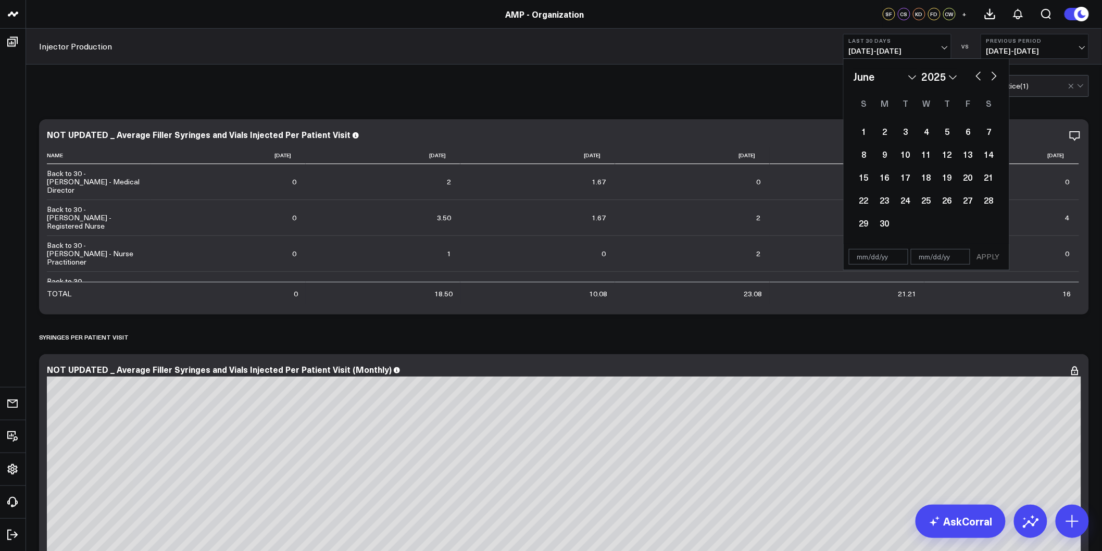
select select "2025"
click at [976, 73] on button "button" at bounding box center [979, 75] width 10 height 13
select select "3"
select select "2025"
click at [976, 73] on button "button" at bounding box center [979, 75] width 10 height 13
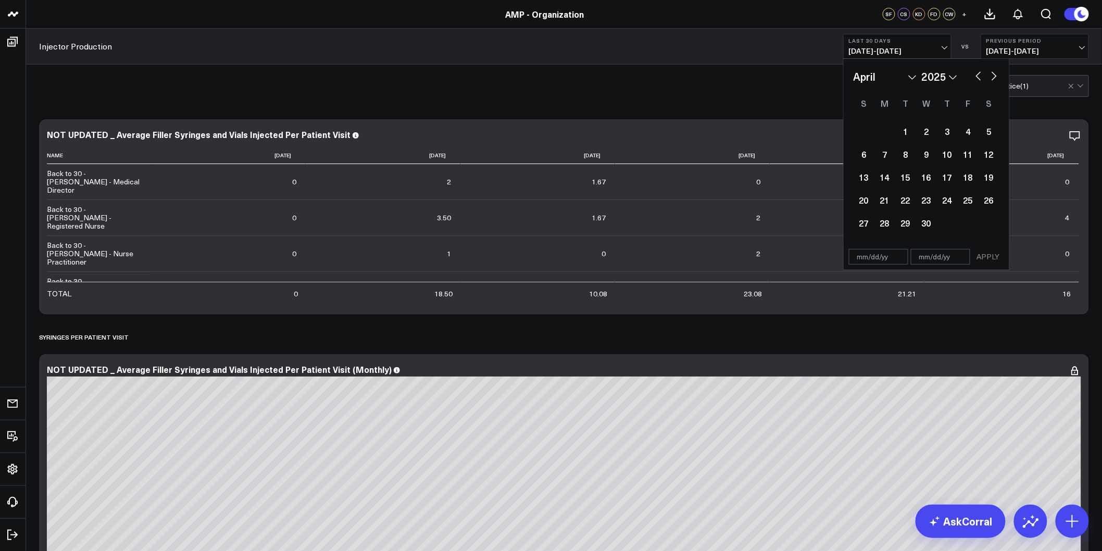
select select "2"
select select "2025"
click at [976, 73] on button "button" at bounding box center [979, 75] width 10 height 13
select select "1"
select select "2025"
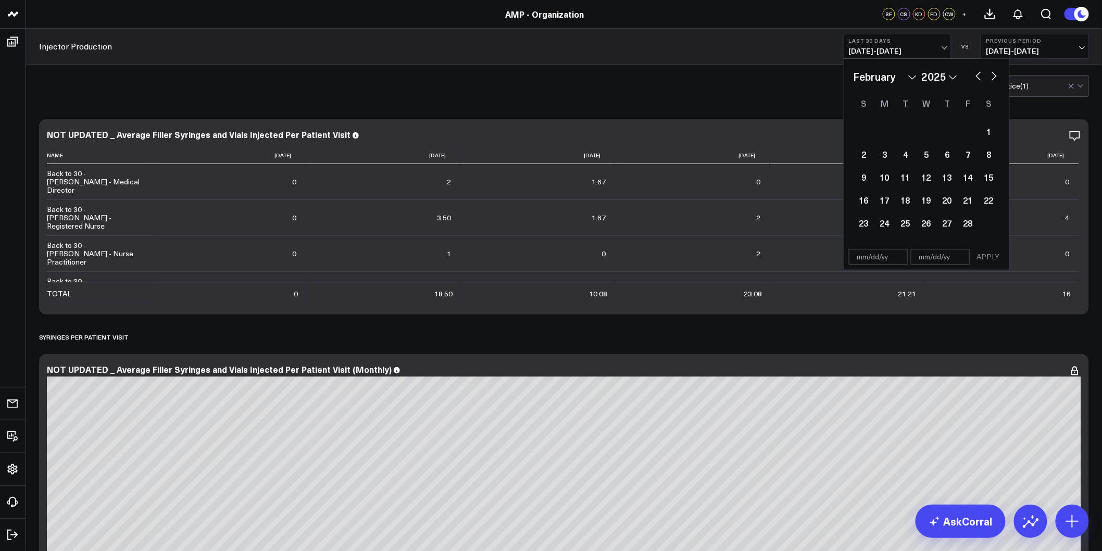
click at [976, 73] on button "button" at bounding box center [979, 75] width 10 height 13
select select "2025"
click at [285, 81] on div "Clear Filters Practice ( 1 )" at bounding box center [564, 86] width 1076 height 42
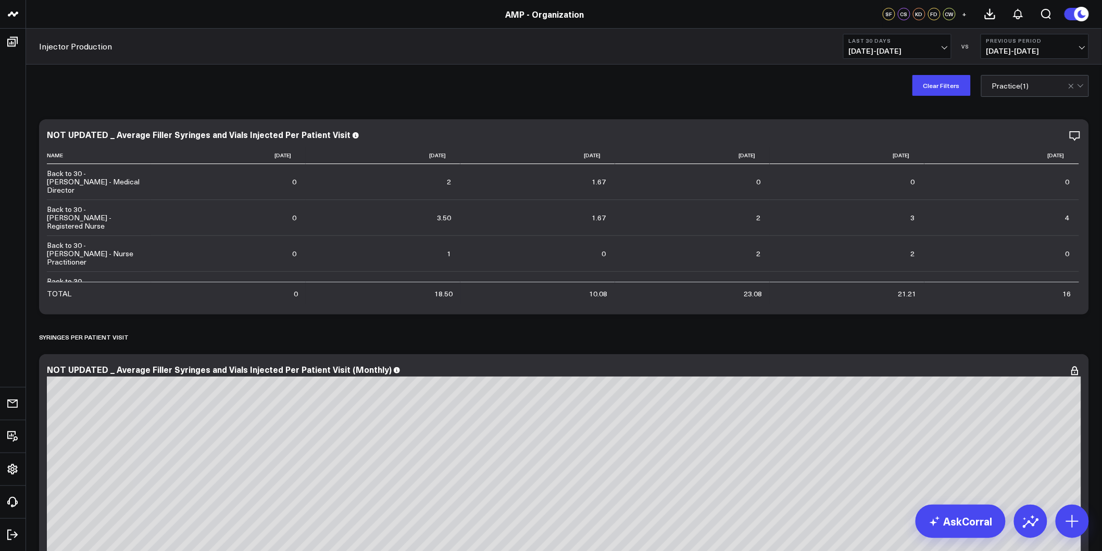
click at [938, 48] on span "[DATE] - [DATE]" at bounding box center [897, 51] width 97 height 8
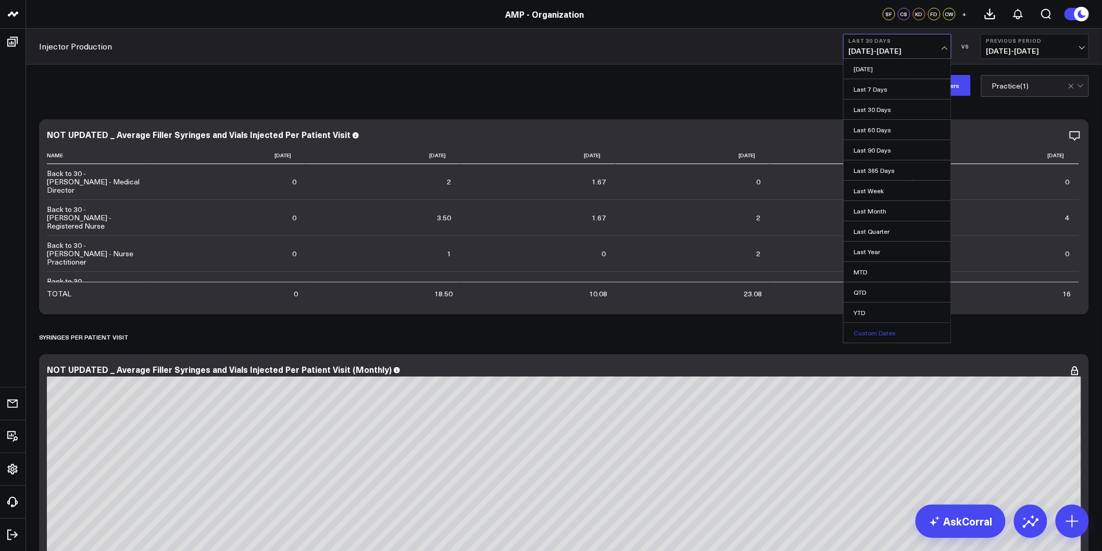
click at [902, 334] on link "Custom Dates" at bounding box center [897, 333] width 107 height 20
select select "7"
select select "2025"
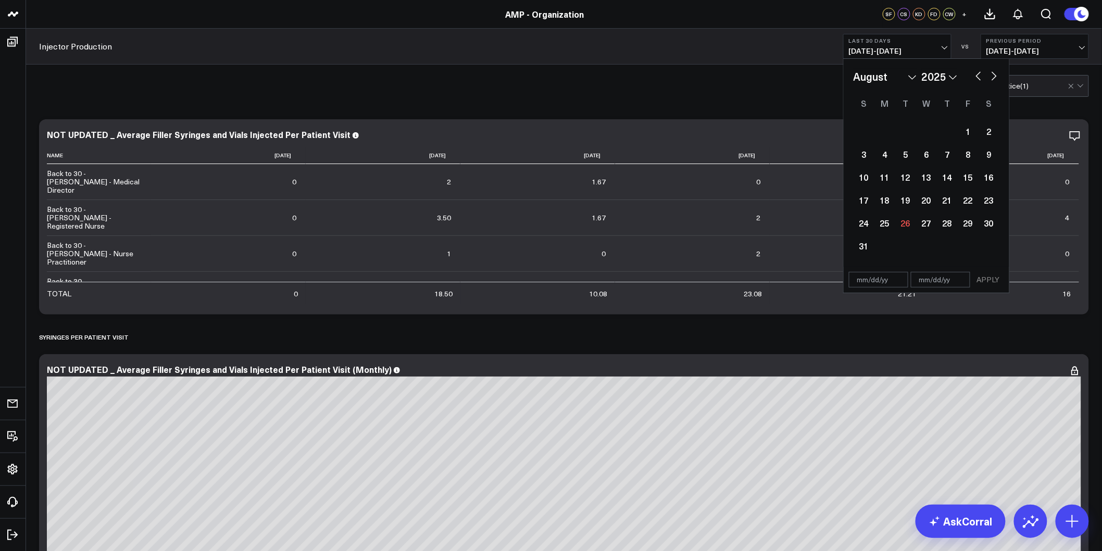
click at [980, 77] on button "button" at bounding box center [979, 75] width 10 height 13
select select "4"
select select "2025"
click at [980, 77] on button "button" at bounding box center [979, 75] width 10 height 13
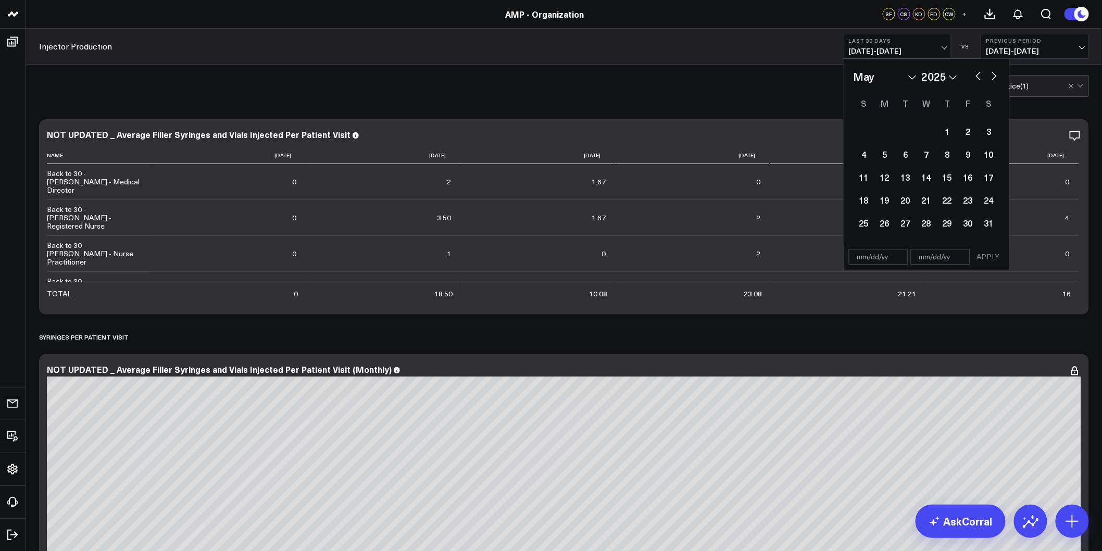
select select "3"
select select "2025"
click at [980, 77] on button "button" at bounding box center [979, 75] width 10 height 13
select select "2"
select select "2025"
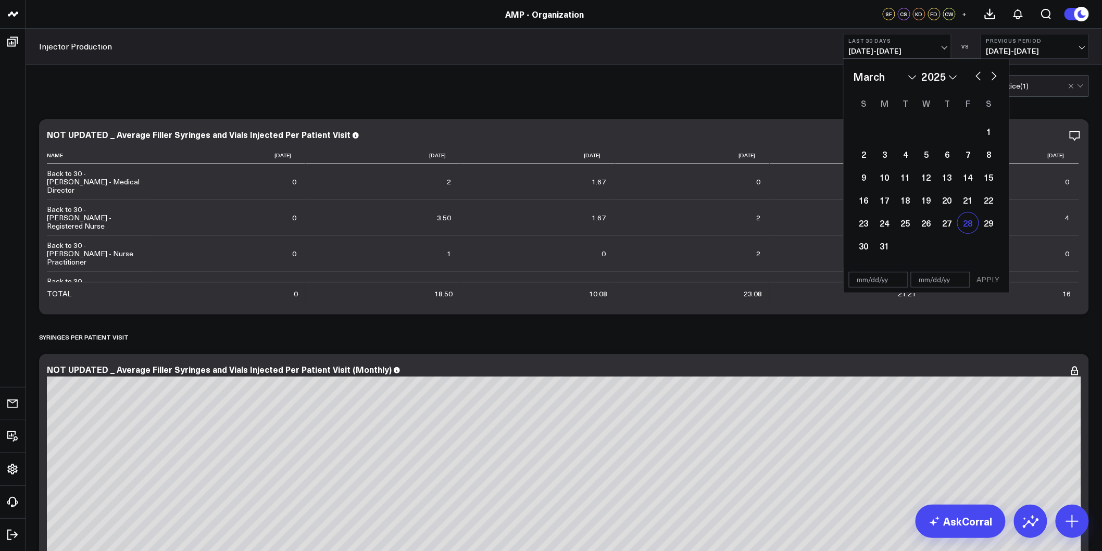
click at [967, 220] on div "28" at bounding box center [968, 223] width 21 height 21
type input "[DATE]"
select select "2"
select select "2025"
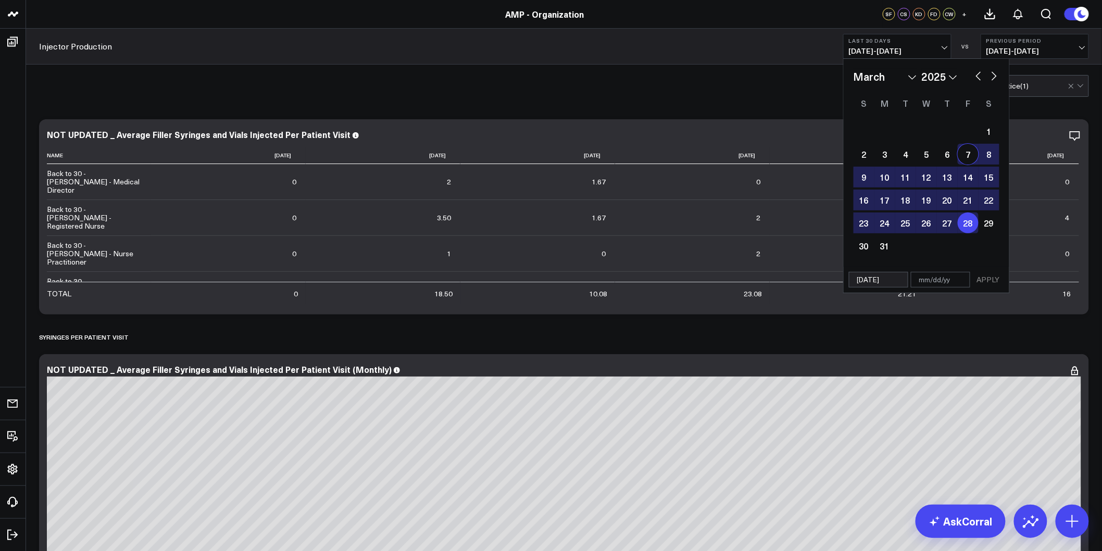
click at [995, 77] on button "button" at bounding box center [994, 75] width 10 height 13
select select "3"
select select "2025"
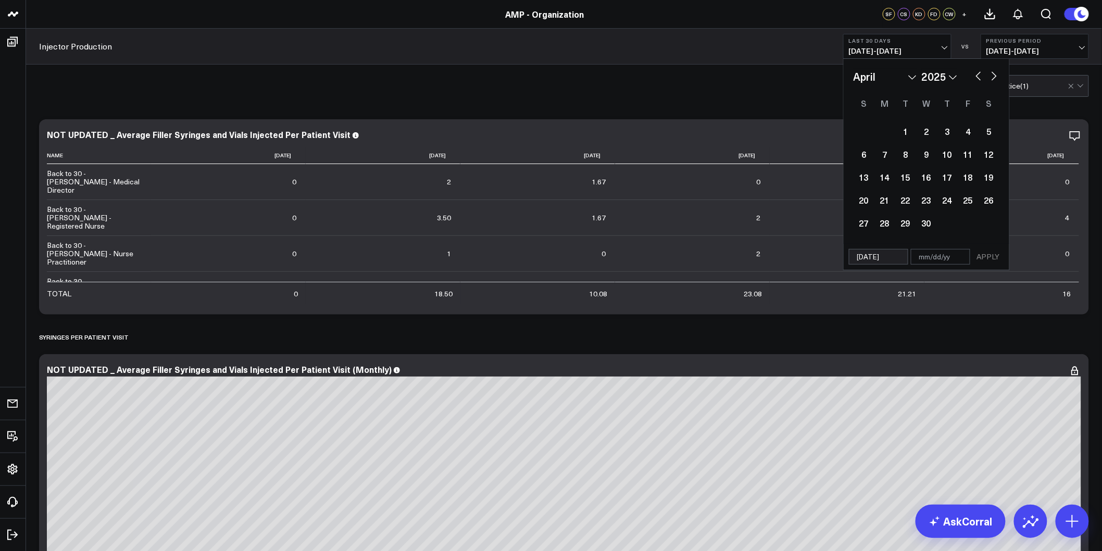
click at [995, 77] on button "button" at bounding box center [994, 75] width 10 height 13
select select "4"
select select "2025"
click at [995, 77] on button "button" at bounding box center [994, 75] width 10 height 13
select select "5"
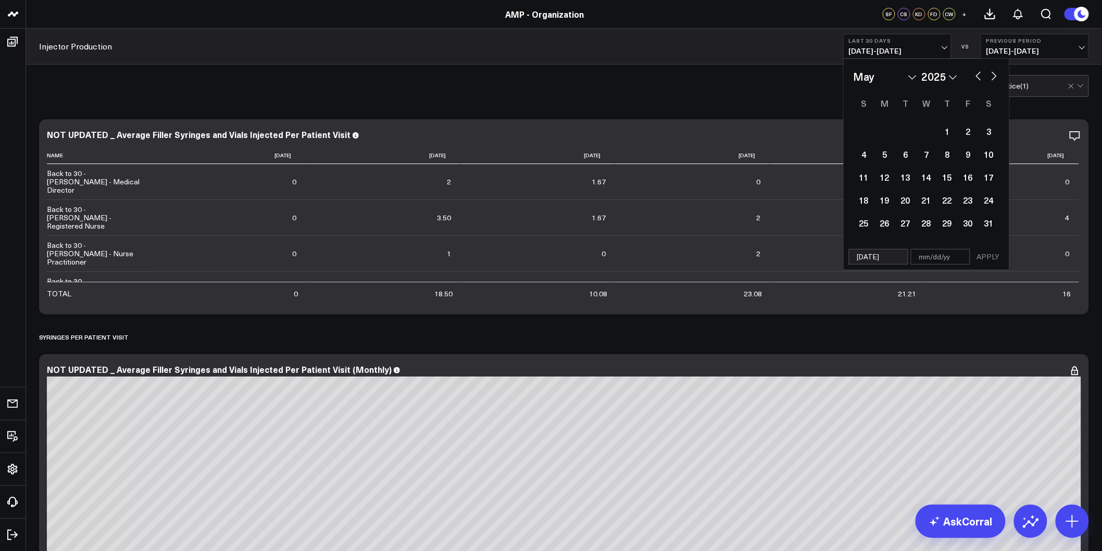
select select "2025"
click at [995, 77] on button "button" at bounding box center [994, 75] width 10 height 13
select select "6"
select select "2025"
click at [995, 77] on button "button" at bounding box center [994, 75] width 10 height 13
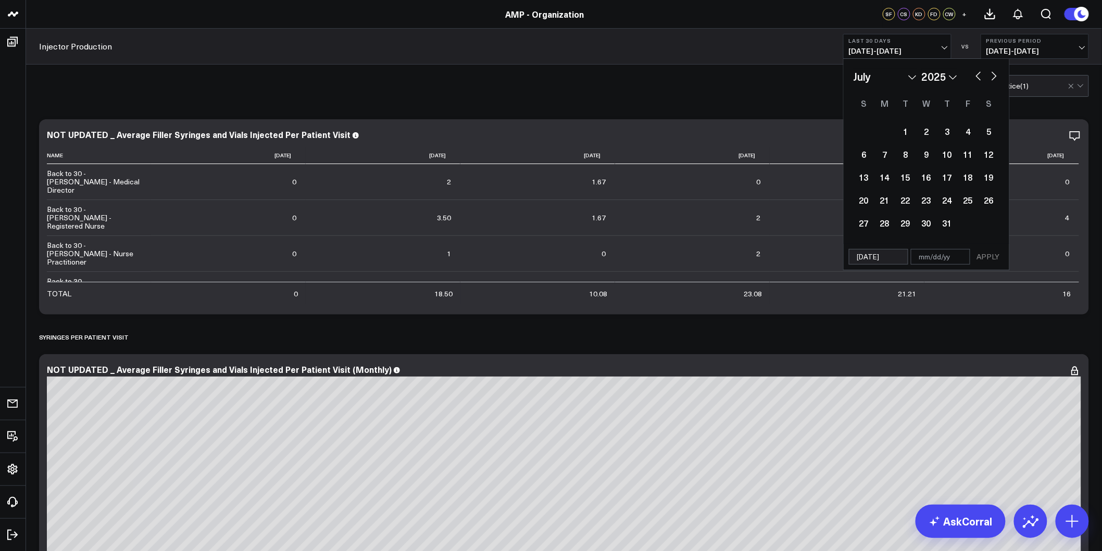
select select "7"
select select "2025"
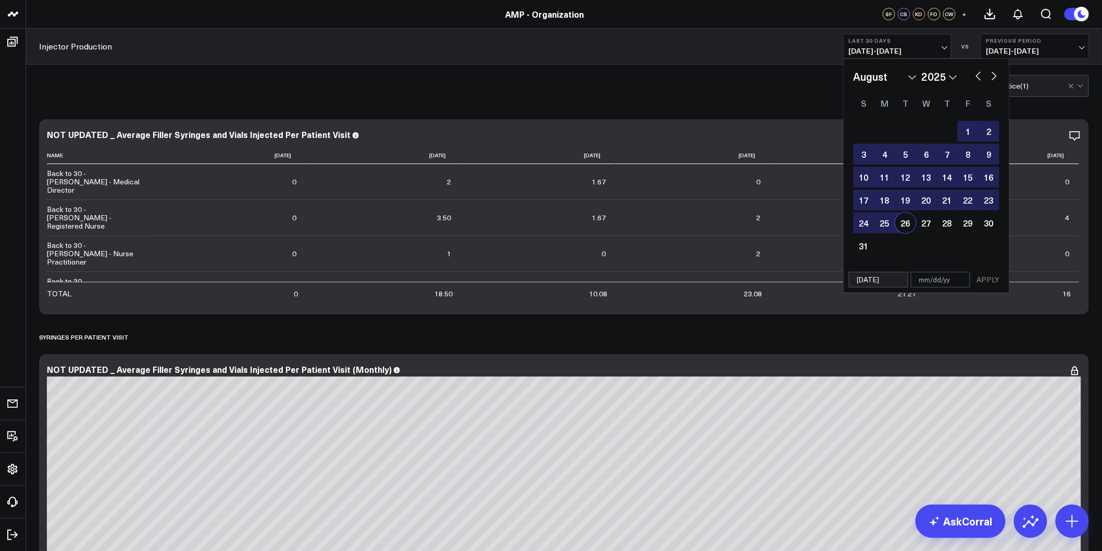
click at [905, 219] on div "26" at bounding box center [905, 223] width 21 height 21
type input "[DATE]"
select select "7"
select select "2025"
click at [987, 281] on button "APPLY" at bounding box center [988, 280] width 31 height 16
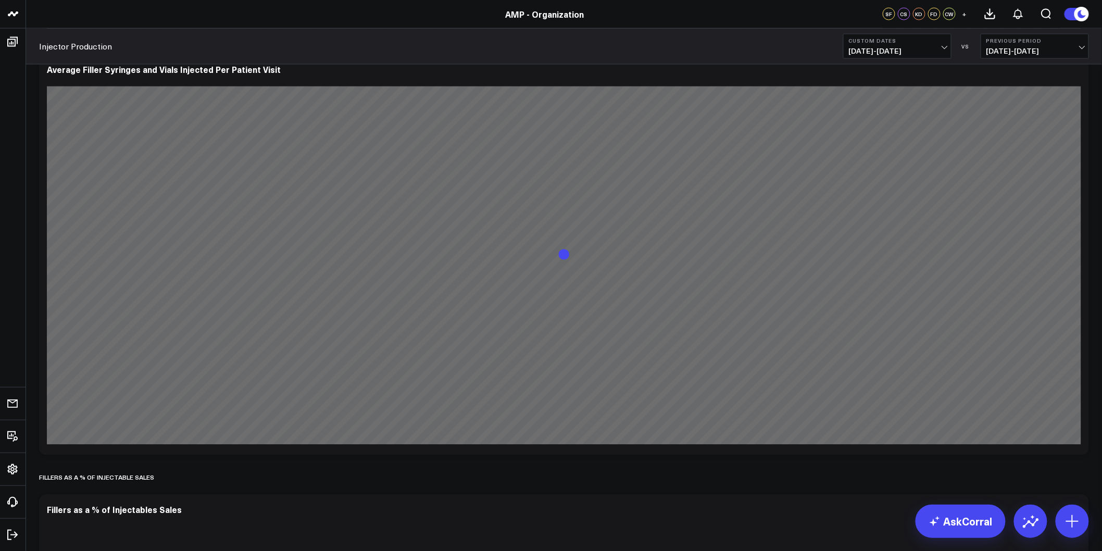
scroll to position [4150, 0]
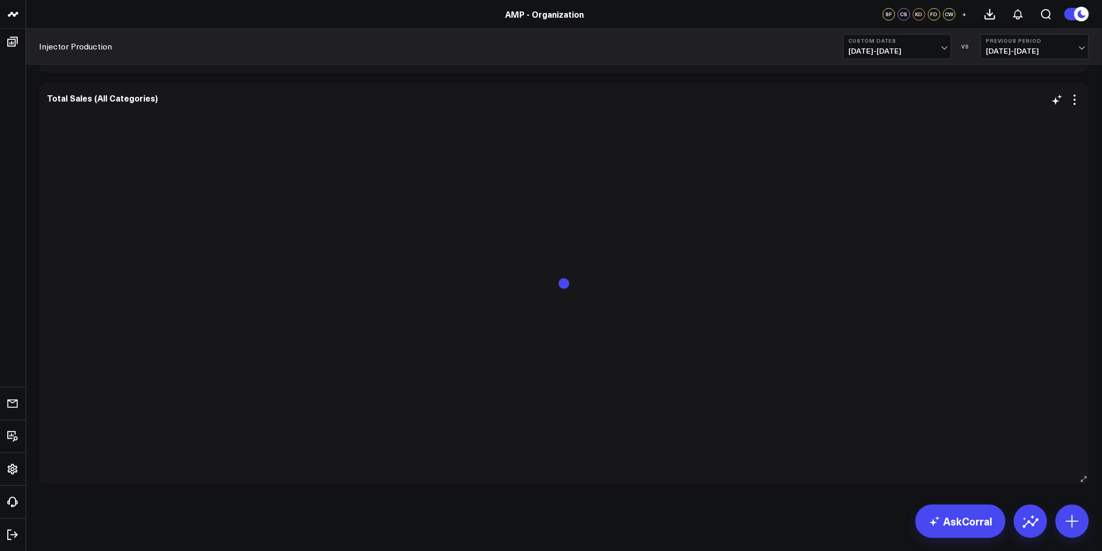
drag, startPoint x: 579, startPoint y: 84, endPoint x: 534, endPoint y: 331, distance: 250.5
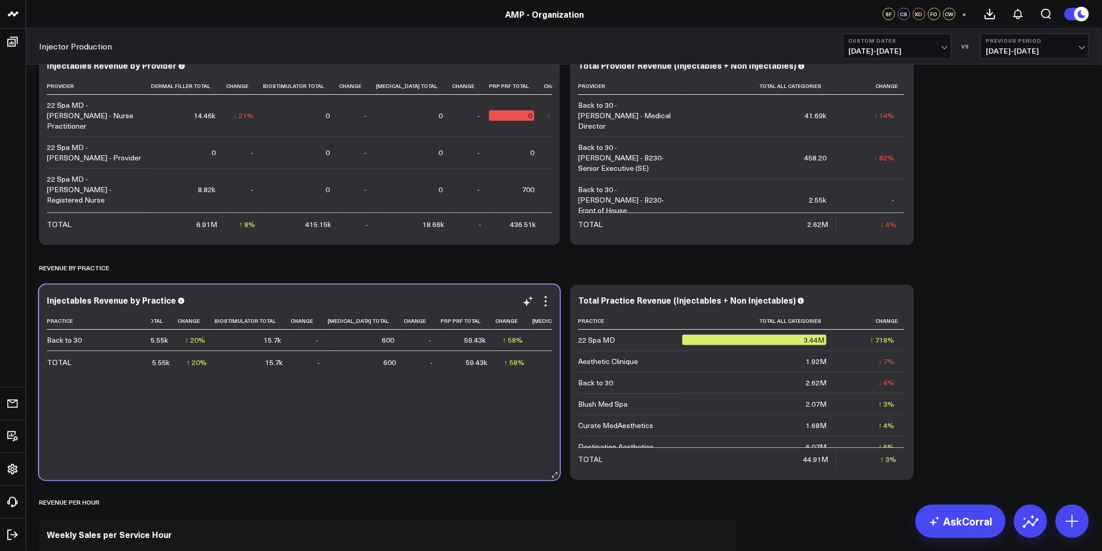
scroll to position [0, 0]
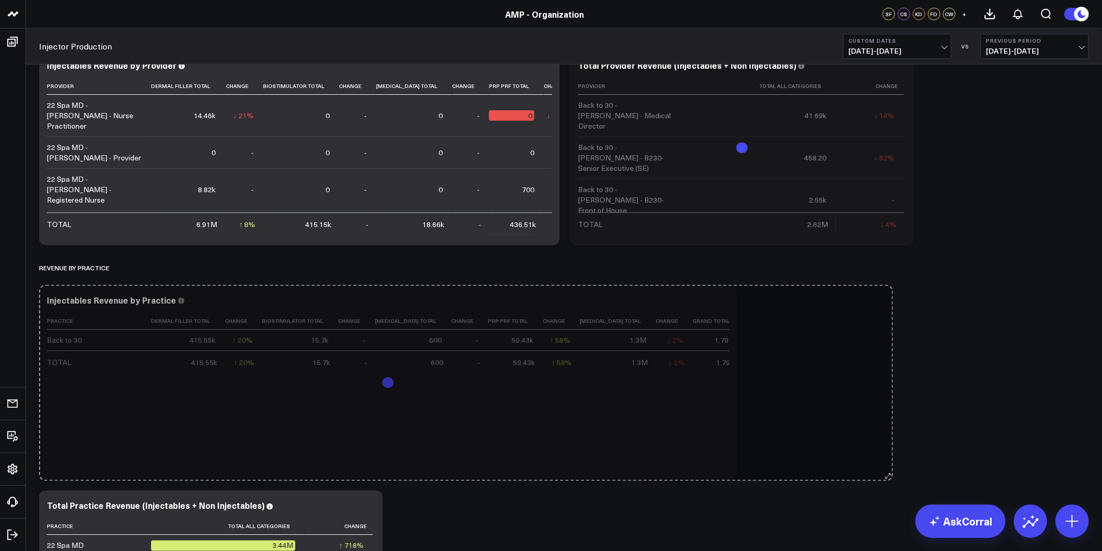
drag, startPoint x: 552, startPoint y: 471, endPoint x: 886, endPoint y: 472, distance: 333.4
click at [886, 472] on div "Modify via AI Copy link to widget Ask support Remove Create linked copy Rolling…" at bounding box center [564, 470] width 1061 height 4731
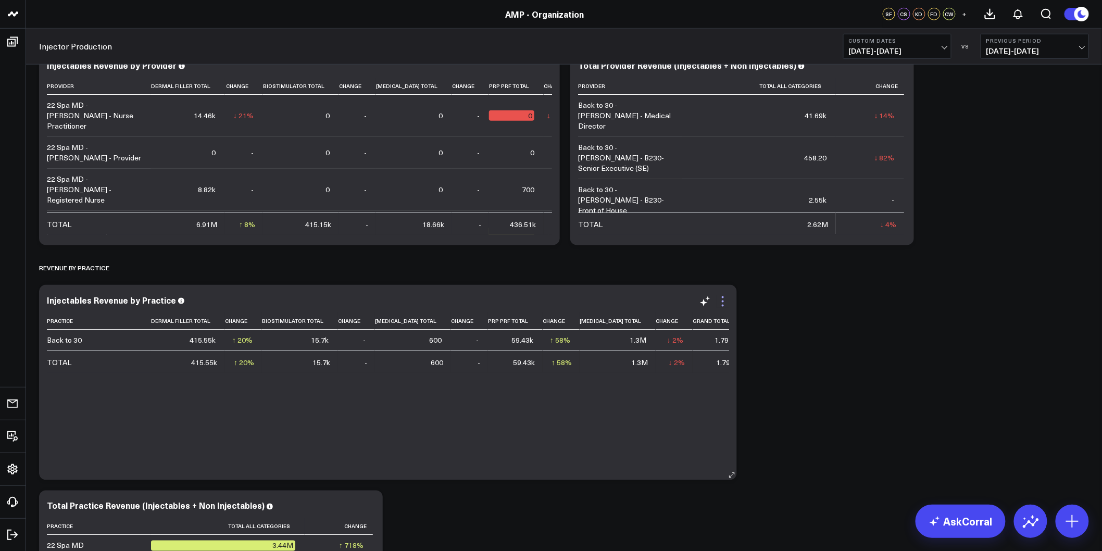
click at [722, 300] on icon at bounding box center [723, 301] width 13 height 13
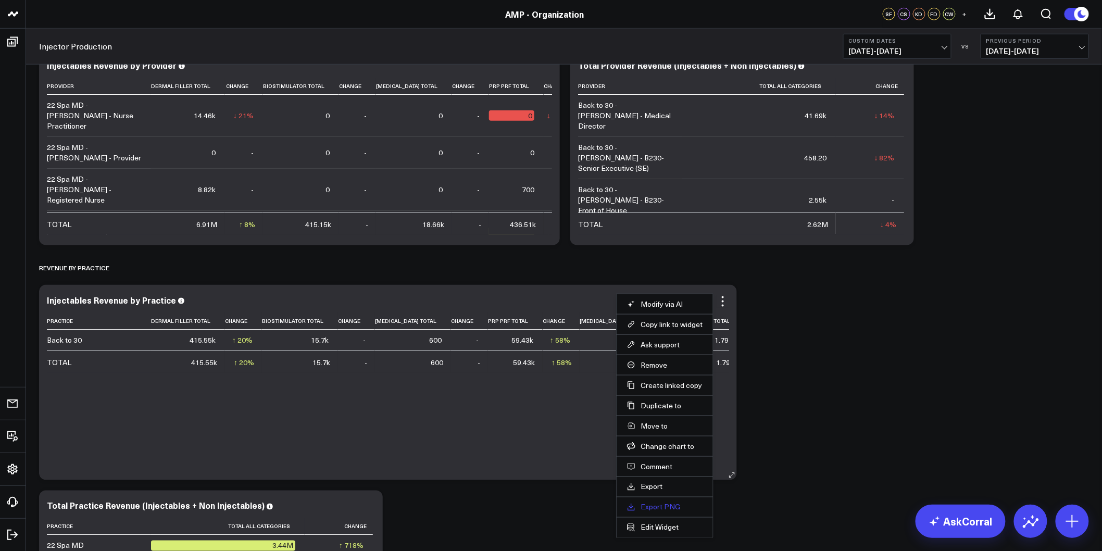
click at [661, 506] on link "Export PNG" at bounding box center [665, 507] width 76 height 9
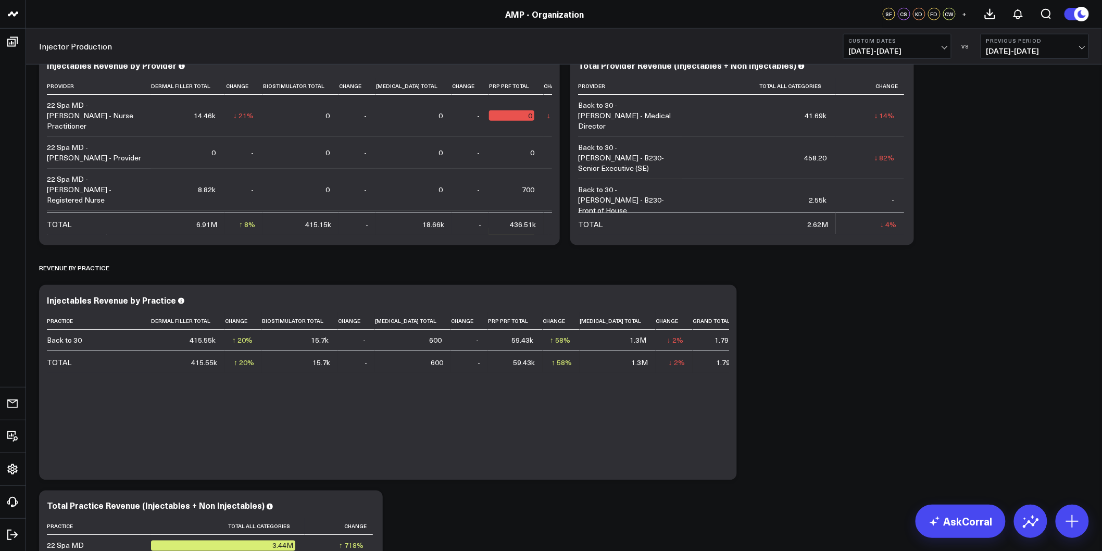
click at [973, 235] on div "Modify via AI Copy link to widget Ask support Remove Create linked copy Rolling…" at bounding box center [564, 470] width 1061 height 4731
click at [727, 300] on icon at bounding box center [723, 301] width 13 height 13
click at [871, 334] on div "Modify via AI Copy link to widget Ask support Remove Create linked copy Rolling…" at bounding box center [564, 470] width 1061 height 4731
click at [817, 329] on div "Modify via AI Copy link to widget Ask support Remove Create linked copy Rolling…" at bounding box center [564, 470] width 1061 height 4731
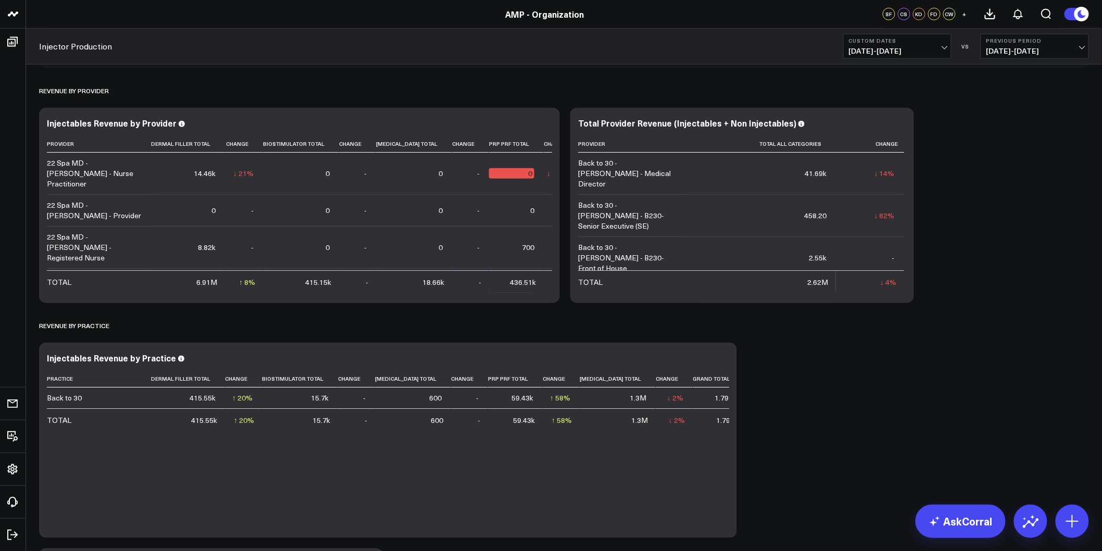
click at [1018, 49] on span "[DATE] - [DATE]" at bounding box center [1035, 51] width 97 height 8
click at [1024, 105] on link "YoY" at bounding box center [1034, 109] width 107 height 20
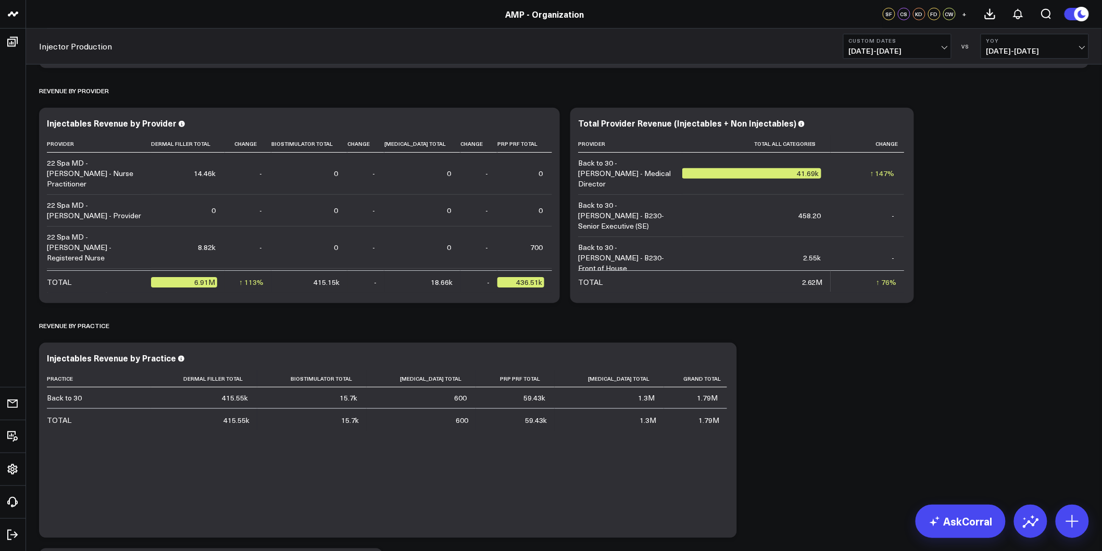
click at [1040, 51] on span "[DATE] - [DATE]" at bounding box center [1035, 51] width 97 height 8
click at [1015, 71] on link "Previous Period" at bounding box center [1034, 69] width 107 height 20
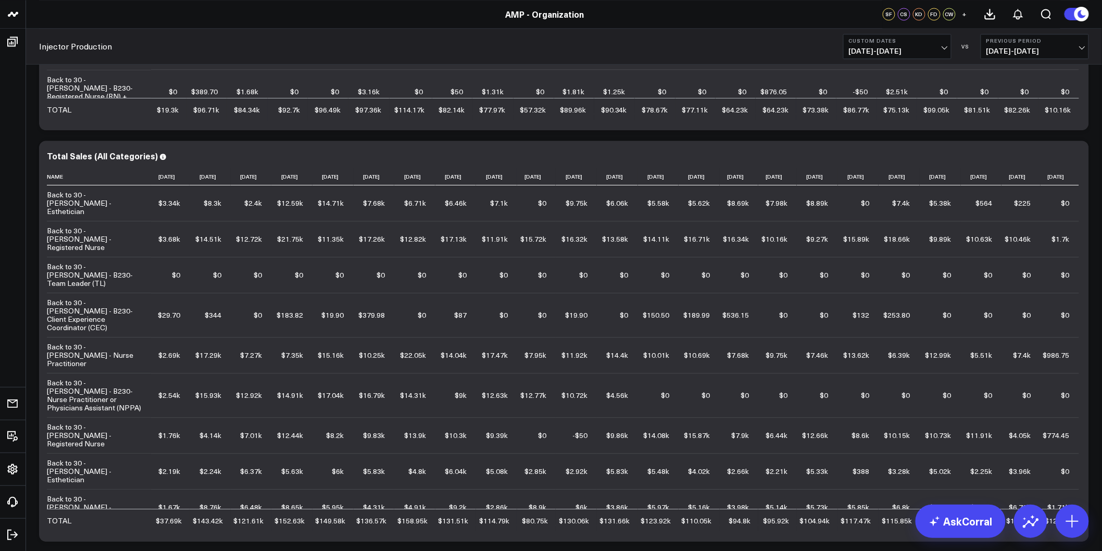
scroll to position [4356, 0]
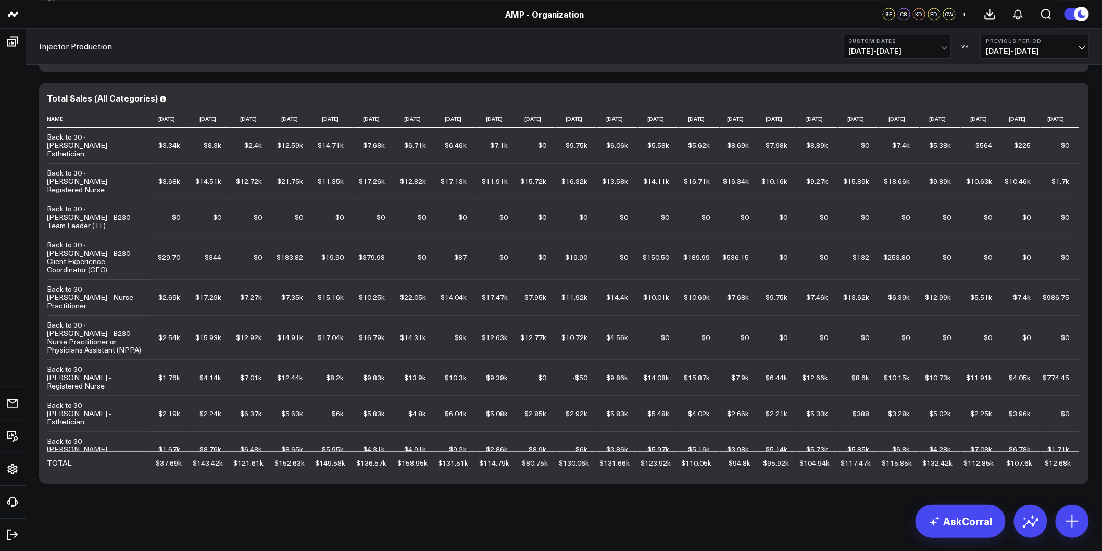
drag, startPoint x: 1097, startPoint y: 453, endPoint x: 1077, endPoint y: 178, distance: 275.7
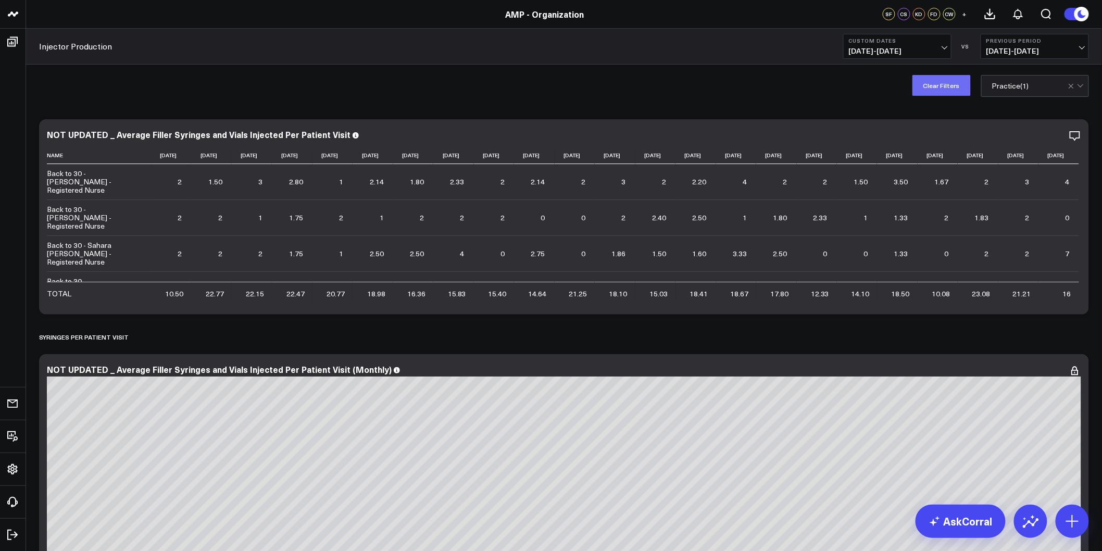
click at [946, 87] on button "Clear Filters" at bounding box center [942, 85] width 58 height 21
drag, startPoint x: 275, startPoint y: 86, endPoint x: 266, endPoint y: 306, distance: 220.0
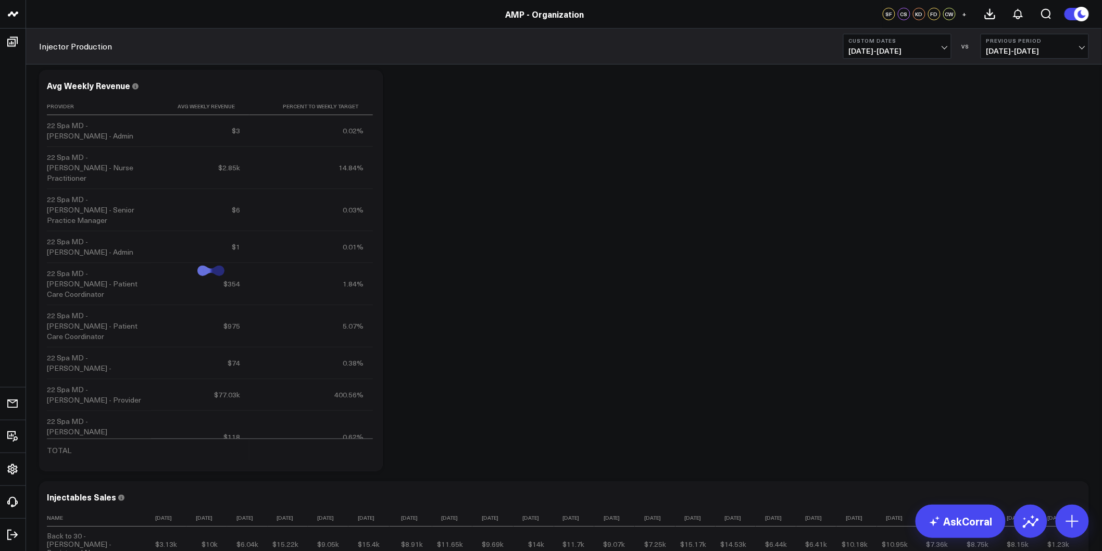
scroll to position [3082, 0]
